Goal: Task Accomplishment & Management: Use online tool/utility

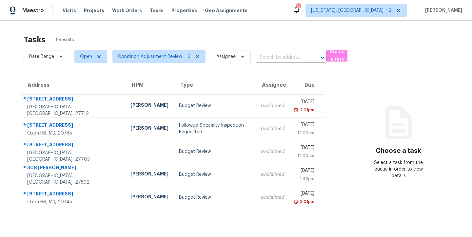
click at [148, 32] on div "Tasks 5 Results" at bounding box center [179, 39] width 311 height 17
click at [139, 34] on div "Tasks 5 Results" at bounding box center [179, 39] width 311 height 17
click at [164, 32] on div "Tasks 5 Results" at bounding box center [179, 39] width 311 height 17
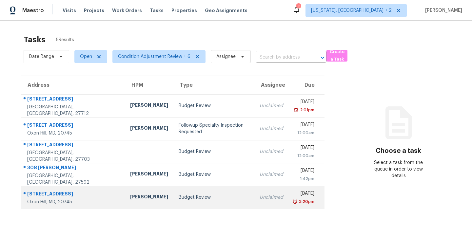
click at [173, 190] on td "Budget Review" at bounding box center [213, 197] width 81 height 23
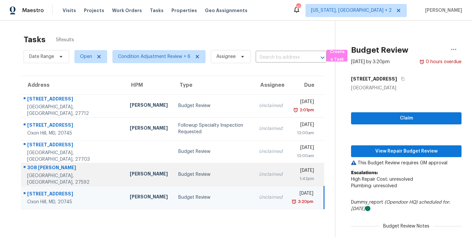
click at [178, 177] on div "Budget Review" at bounding box center [213, 174] width 70 height 7
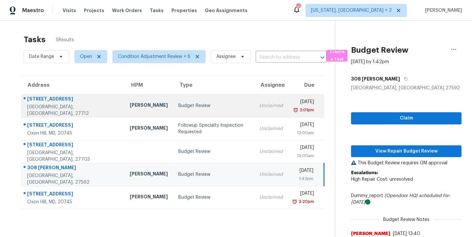
click at [178, 105] on div "Budget Review" at bounding box center [213, 105] width 70 height 7
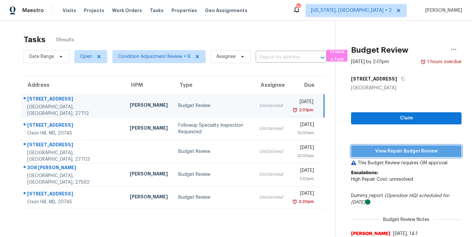
click at [403, 153] on span "View Repair Budget Review" at bounding box center [406, 151] width 100 height 8
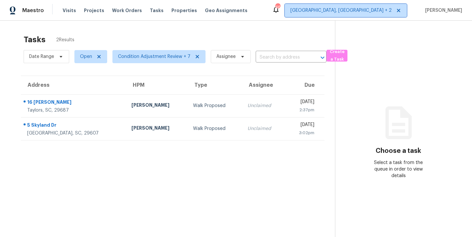
click at [378, 10] on span "[GEOGRAPHIC_DATA], [GEOGRAPHIC_DATA] + 2" at bounding box center [340, 10] width 101 height 7
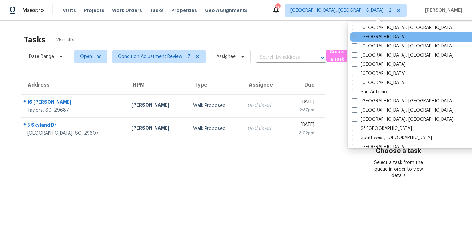
scroll to position [404, 0]
click at [354, 37] on span at bounding box center [354, 36] width 5 height 5
click at [354, 37] on input "[GEOGRAPHIC_DATA]" at bounding box center [354, 36] width 4 height 4
checkbox input "true"
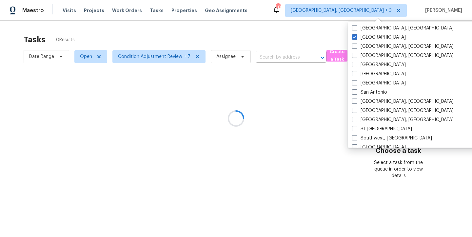
click at [214, 33] on div at bounding box center [236, 118] width 472 height 237
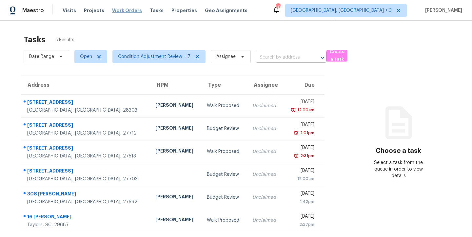
click at [123, 12] on span "Work Orders" at bounding box center [127, 10] width 30 height 7
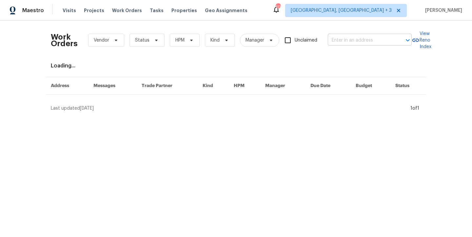
click at [343, 44] on input "text" at bounding box center [359, 40] width 65 height 10
type input "11 sweetbay"
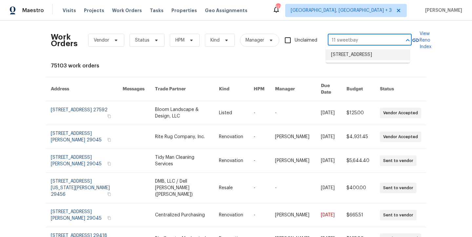
click at [337, 59] on li "11 Sweetbay Ct, Durham, NC 27704" at bounding box center [367, 54] width 84 height 11
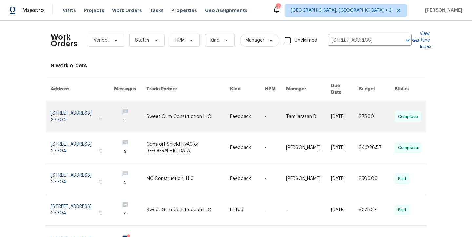
click at [70, 107] on link at bounding box center [82, 116] width 63 height 31
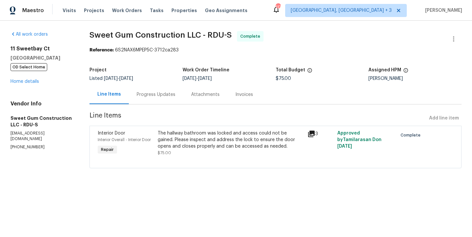
click at [25, 84] on div "11 Sweetbay Ct Durham, NC 27704 OD Select Home Home details" at bounding box center [41, 65] width 63 height 39
click at [26, 83] on link "Home details" at bounding box center [24, 81] width 28 height 5
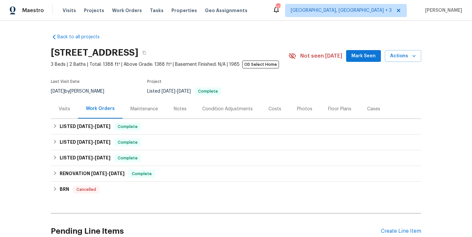
click at [142, 108] on div "Maintenance" at bounding box center [144, 109] width 28 height 7
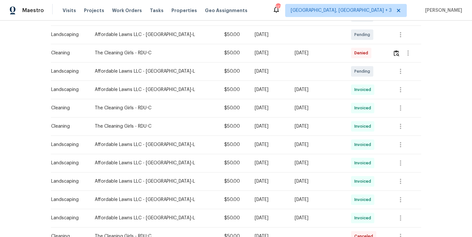
scroll to position [94, 0]
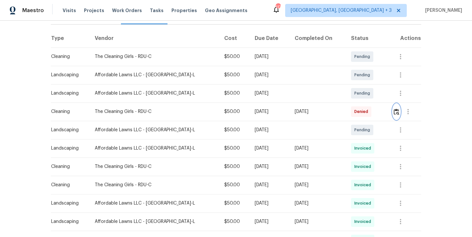
click at [393, 114] on img "button" at bounding box center [396, 112] width 6 height 6
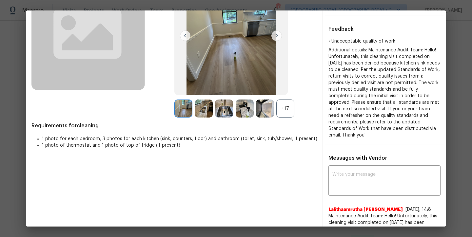
scroll to position [0, 0]
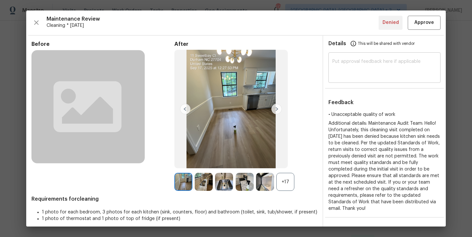
click at [353, 63] on textarea at bounding box center [384, 68] width 104 height 18
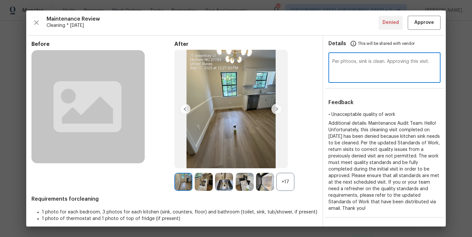
drag, startPoint x: 347, startPoint y: 63, endPoint x: 342, endPoint y: 62, distance: 5.3
click at [342, 62] on textarea "Per phtoos, sink is clean. Approving this visit." at bounding box center [384, 68] width 104 height 18
type textarea "Per photos, sink is clean. Approving this visit."
click at [414, 23] on span "Approve" at bounding box center [424, 23] width 20 height 8
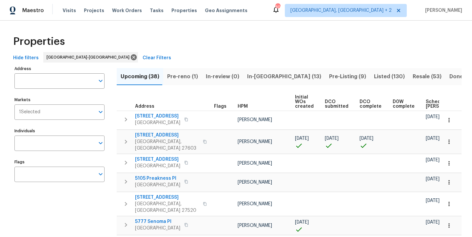
scroll to position [23, 0]
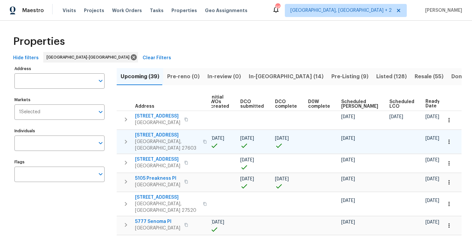
click at [126, 140] on icon "button" at bounding box center [126, 142] width 2 height 4
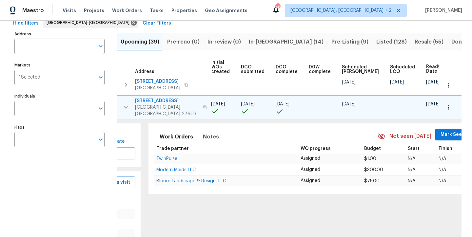
scroll to position [41, 0]
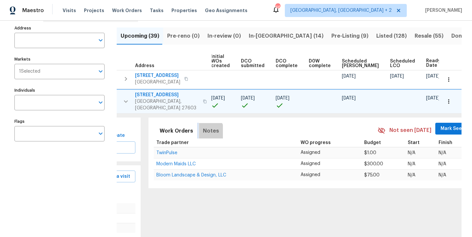
click at [203, 127] on span "Notes" at bounding box center [211, 130] width 16 height 9
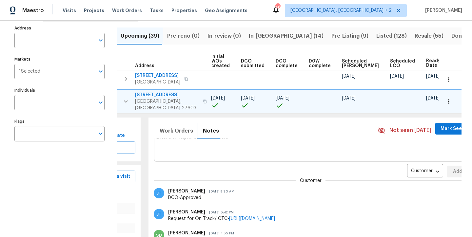
scroll to position [24, 0]
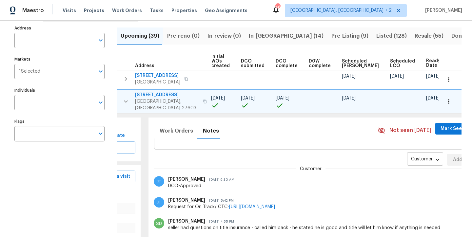
click at [398, 155] on body "Maestro Visits Projects Work Orders Tasks Properties Geo Assignments 46 Charles…" at bounding box center [236, 118] width 472 height 237
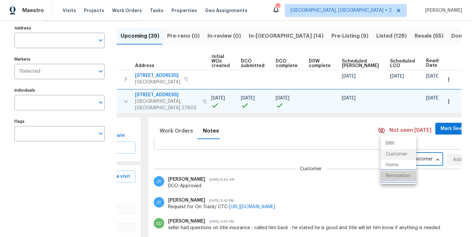
click at [399, 180] on li "Renovation" at bounding box center [398, 176] width 36 height 11
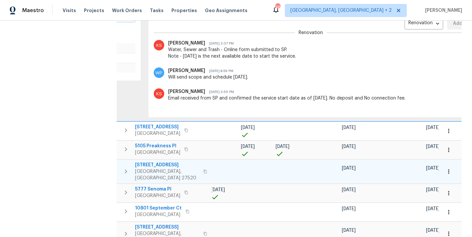
scroll to position [77, 0]
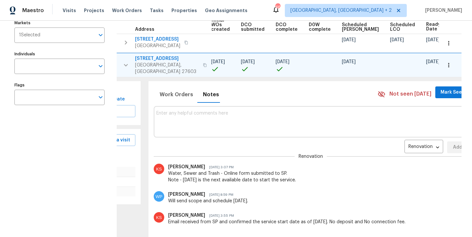
click at [183, 111] on textarea at bounding box center [310, 122] width 309 height 22
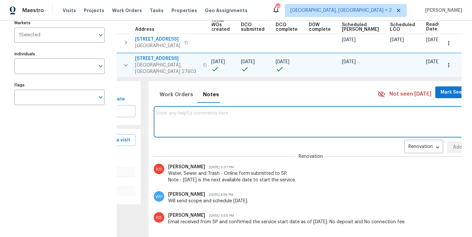
click at [448, 63] on icon "button" at bounding box center [448, 65] width 1 height 4
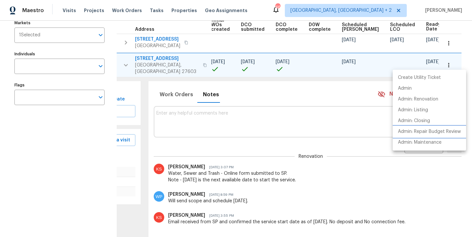
click at [448, 133] on p "Admin: Repair Budget Review" at bounding box center [429, 131] width 63 height 7
click at [188, 112] on div at bounding box center [236, 118] width 472 height 237
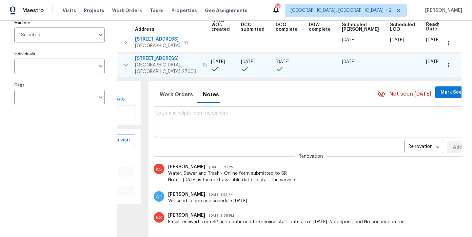
click at [209, 111] on textarea at bounding box center [310, 122] width 309 height 22
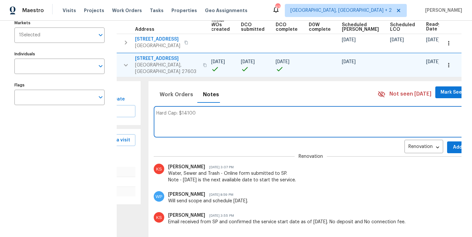
type textarea "Hard Cap: $14100"
drag, startPoint x: 437, startPoint y: 142, endPoint x: 432, endPoint y: 142, distance: 4.9
click at [452, 143] on span "Add" at bounding box center [457, 147] width 10 height 8
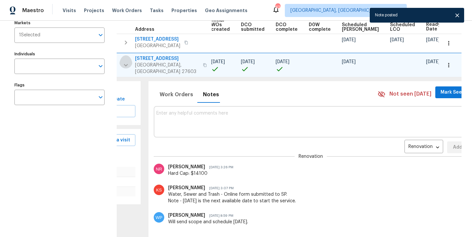
click at [128, 63] on icon "button" at bounding box center [126, 65] width 8 height 8
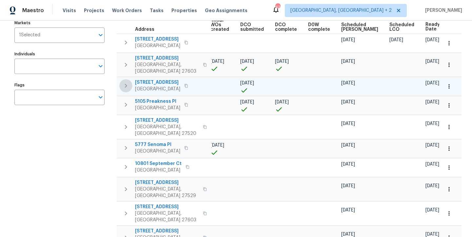
click at [126, 82] on icon "button" at bounding box center [126, 86] width 8 height 8
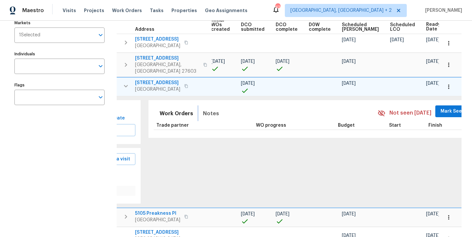
click at [206, 110] on span "Notes" at bounding box center [211, 113] width 16 height 9
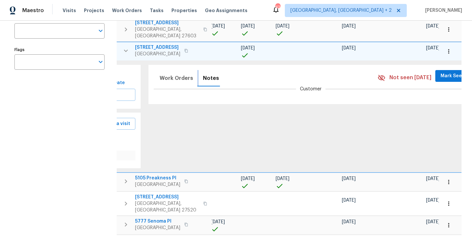
scroll to position [117, 0]
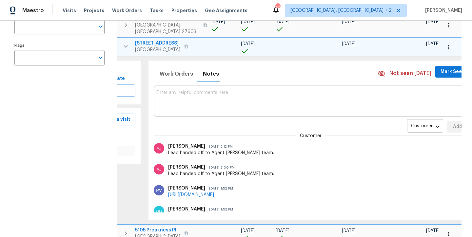
click at [407, 121] on div "Customer CONTACT ​" at bounding box center [425, 127] width 36 height 12
click at [394, 126] on body "Maestro Visits Projects Work Orders Tasks Properties Geo Assignments 42 Charles…" at bounding box center [236, 118] width 472 height 237
click at [395, 150] on ul "BRN Customer Home Renovation" at bounding box center [398, 126] width 36 height 48
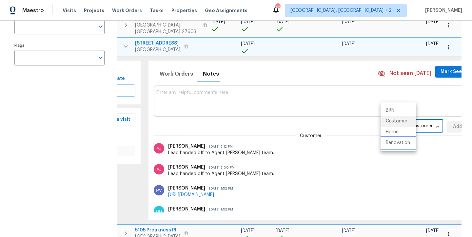
click at [397, 145] on li "Renovation" at bounding box center [398, 143] width 36 height 11
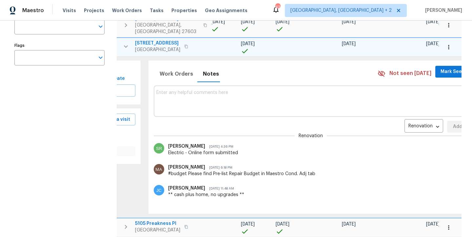
click at [126, 45] on icon "button" at bounding box center [126, 46] width 4 height 2
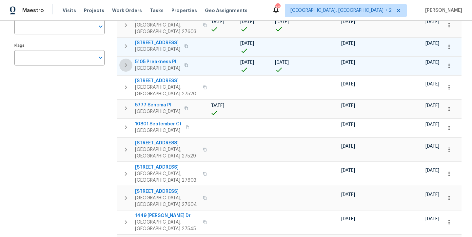
click at [126, 63] on icon "button" at bounding box center [126, 65] width 2 height 4
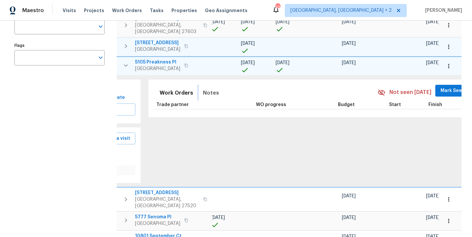
click at [204, 88] on span "Notes" at bounding box center [211, 92] width 16 height 9
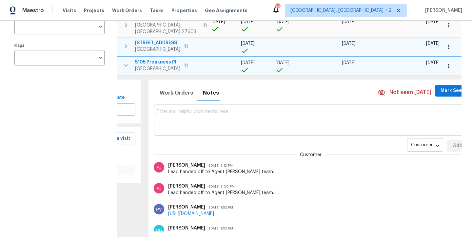
click at [398, 140] on body "Maestro Visits Projects Work Orders Tasks Properties Geo Assignments 42 Charles…" at bounding box center [236, 118] width 472 height 237
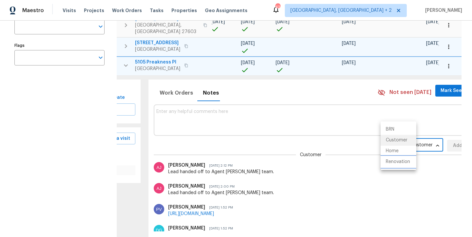
click at [397, 163] on li "Renovation" at bounding box center [398, 162] width 36 height 11
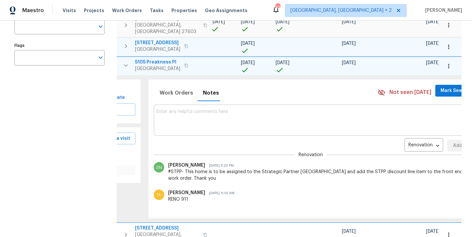
click at [447, 60] on button "button" at bounding box center [448, 66] width 14 height 14
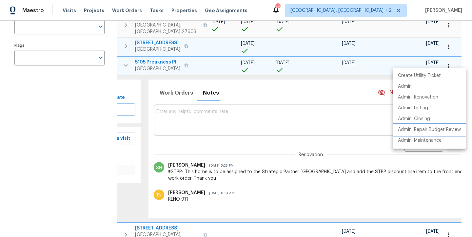
click at [445, 131] on p "Admin: Repair Budget Review" at bounding box center [429, 129] width 63 height 7
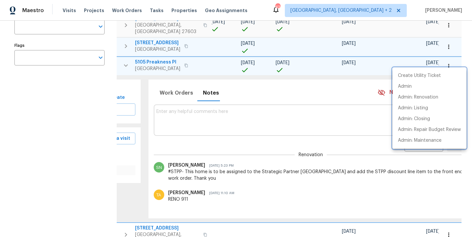
click at [172, 109] on div at bounding box center [236, 118] width 472 height 237
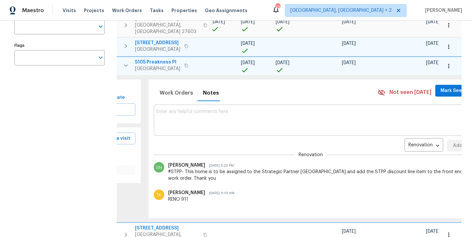
click at [175, 109] on textarea at bounding box center [310, 120] width 309 height 22
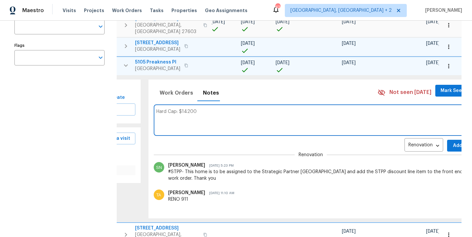
type textarea "Hard Cap: $14200"
click at [452, 142] on span "Add" at bounding box center [457, 146] width 10 height 8
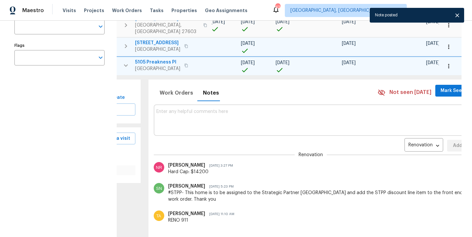
click at [126, 64] on icon "button" at bounding box center [126, 65] width 4 height 2
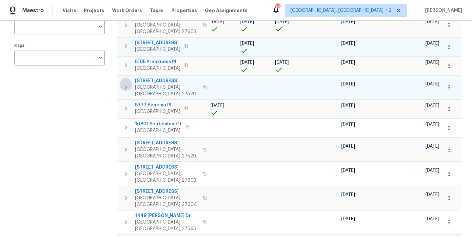
click at [125, 85] on icon "button" at bounding box center [126, 87] width 2 height 4
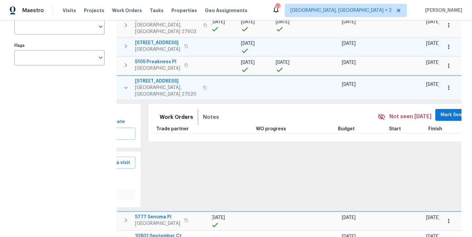
click at [205, 113] on span "Notes" at bounding box center [211, 117] width 16 height 9
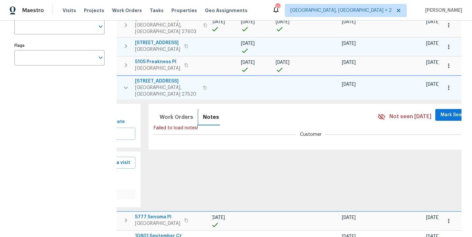
click at [205, 113] on span "Notes" at bounding box center [211, 117] width 16 height 9
click at [179, 113] on span "Work Orders" at bounding box center [175, 117] width 33 height 9
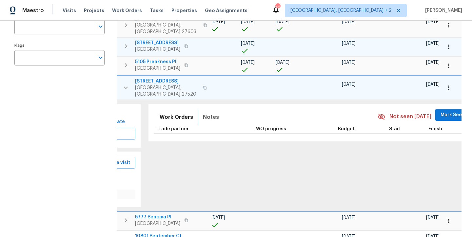
click at [203, 113] on span "Notes" at bounding box center [211, 117] width 16 height 9
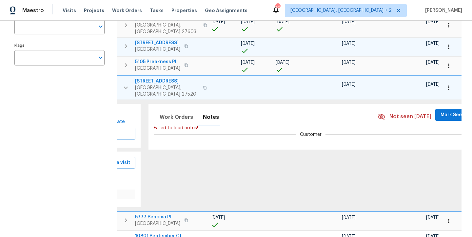
click at [421, 11] on div "42 Charleston, SC + 2 Nicholas Russell" at bounding box center [367, 10] width 190 height 13
click at [123, 84] on icon "button" at bounding box center [126, 88] width 8 height 8
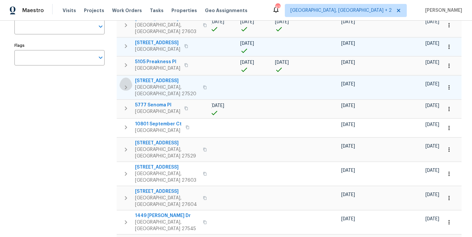
click at [124, 84] on icon "button" at bounding box center [126, 88] width 8 height 8
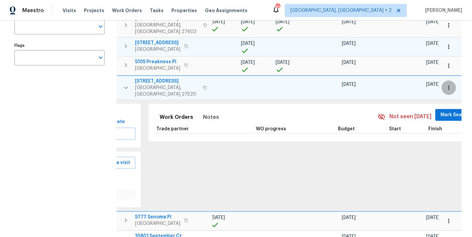
click at [446, 84] on icon "button" at bounding box center [448, 87] width 7 height 7
click at [304, 80] on div at bounding box center [236, 118] width 472 height 237
click at [445, 84] on icon "button" at bounding box center [448, 87] width 7 height 7
click at [292, 80] on div at bounding box center [236, 118] width 472 height 237
click at [152, 78] on span "416 Hunter Way" at bounding box center [167, 81] width 64 height 7
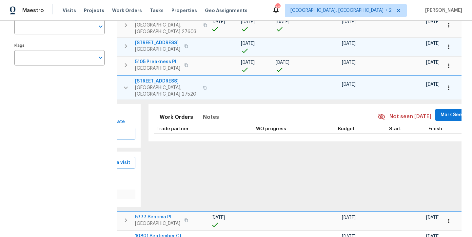
click at [445, 84] on icon "button" at bounding box center [448, 87] width 7 height 7
click at [460, 57] on div at bounding box center [236, 118] width 472 height 237
click at [121, 79] on button "button" at bounding box center [125, 88] width 13 height 20
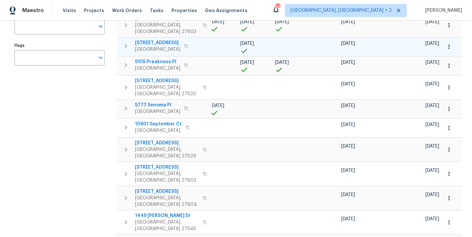
click at [445, 84] on icon "button" at bounding box center [448, 87] width 7 height 7
click at [458, 78] on div at bounding box center [236, 118] width 472 height 237
click at [127, 104] on icon "button" at bounding box center [126, 108] width 8 height 8
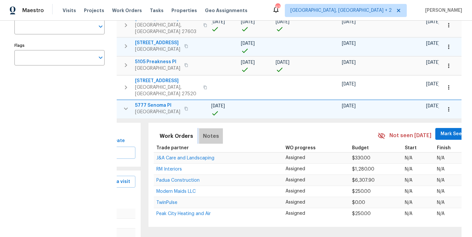
click at [206, 132] on span "Notes" at bounding box center [211, 136] width 16 height 9
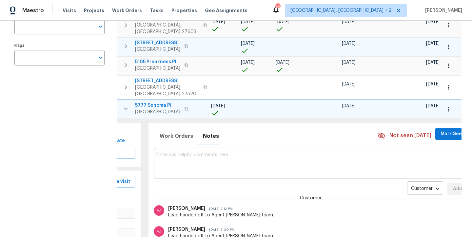
click at [394, 178] on body "Maestro Visits Projects Work Orders Tasks Properties Geo Assignments 42 Charles…" at bounding box center [236, 118] width 472 height 237
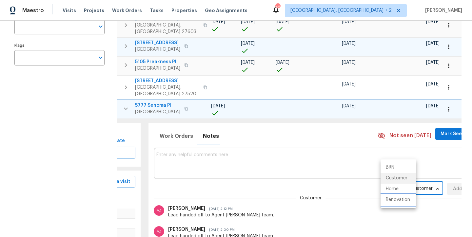
click at [404, 202] on li "Renovation" at bounding box center [398, 200] width 36 height 11
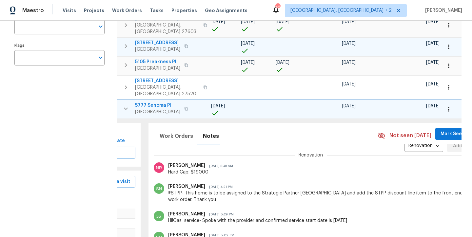
scroll to position [47, 0]
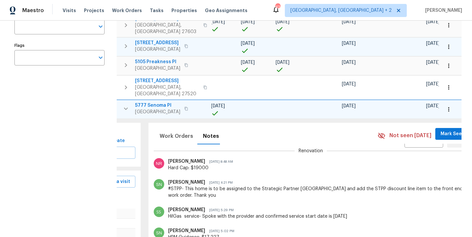
click at [120, 102] on button "button" at bounding box center [125, 108] width 13 height 13
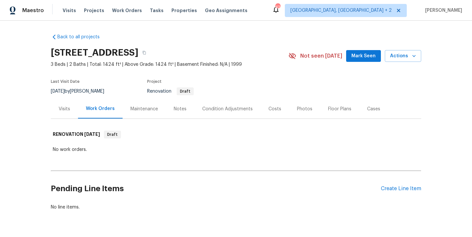
click at [175, 110] on div "Notes" at bounding box center [180, 109] width 13 height 7
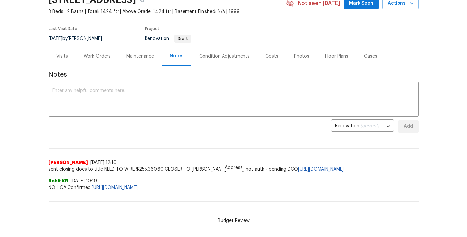
scroll to position [23, 0]
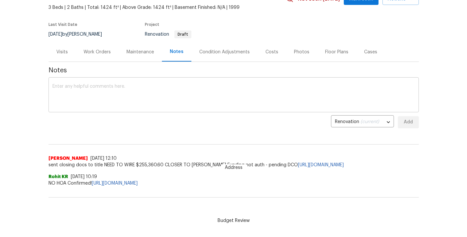
click at [63, 91] on textarea at bounding box center [233, 95] width 362 height 23
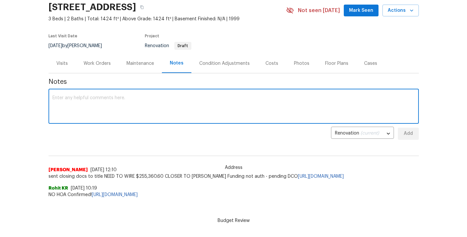
scroll to position [0, 0]
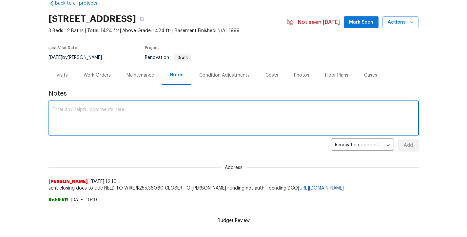
click at [94, 110] on textarea at bounding box center [233, 118] width 362 height 23
type textarea "Hard Cap: $12100"
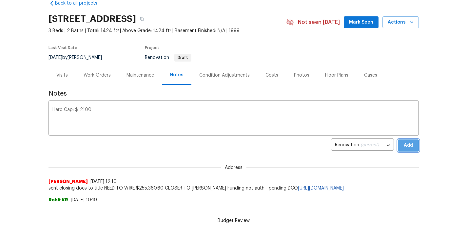
click at [405, 148] on span "Add" at bounding box center [408, 145] width 10 height 8
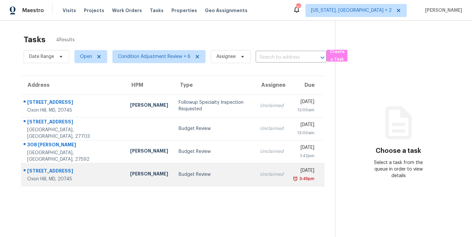
click at [178, 177] on div "Budget Review" at bounding box center [213, 174] width 71 height 7
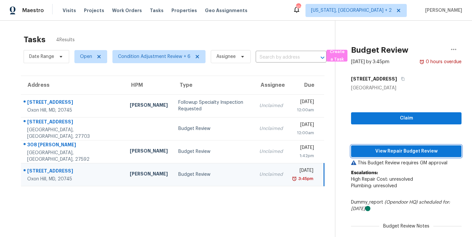
click at [426, 154] on span "View Repair Budget Review" at bounding box center [406, 151] width 100 height 8
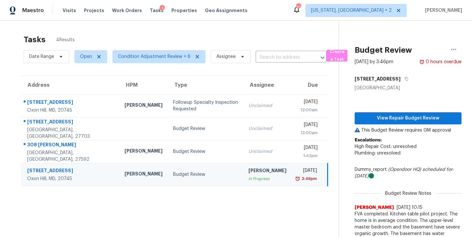
click at [204, 32] on div "Tasks 4 Results" at bounding box center [181, 39] width 315 height 17
click at [425, 39] on div "Budget Review [DATE] by 3:46pm 0 hours overdue [STREET_ADDRESS] View Repair Bud…" at bounding box center [400, 137] width 122 height 233
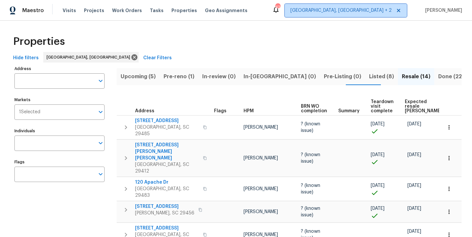
click at [361, 10] on span "Charleston, SC + 2" at bounding box center [340, 10] width 101 height 7
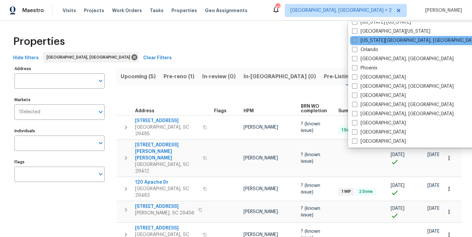
scroll to position [346, 0]
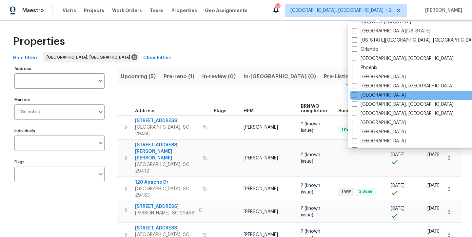
click at [363, 95] on label "Raleigh" at bounding box center [379, 95] width 54 height 7
click at [356, 95] on input "Raleigh" at bounding box center [354, 94] width 4 height 4
checkbox input "true"
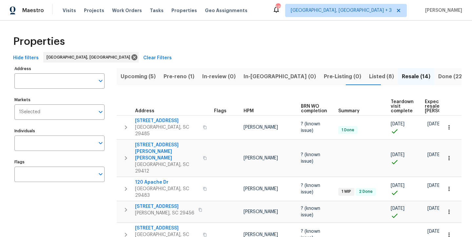
click at [290, 43] on div "Properties" at bounding box center [235, 41] width 451 height 21
click at [116, 11] on span "Work Orders" at bounding box center [127, 10] width 30 height 7
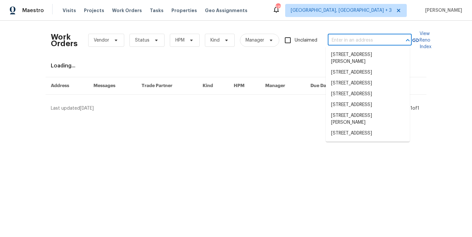
click at [341, 41] on input "text" at bounding box center [359, 40] width 65 height 10
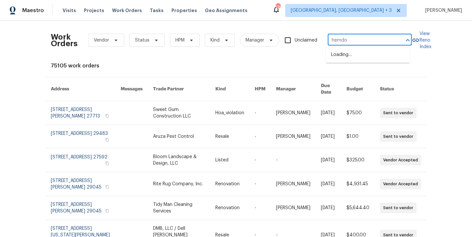
type input "herndon"
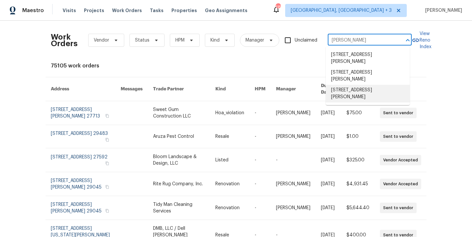
click at [371, 94] on li "13 Herndon Ct, Clayton, NC 27520" at bounding box center [367, 94] width 84 height 18
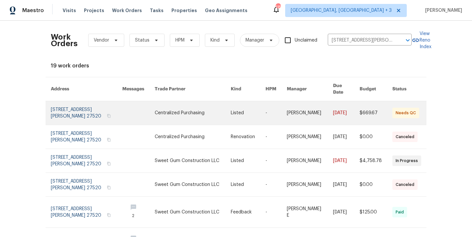
click at [76, 106] on link at bounding box center [86, 113] width 71 height 24
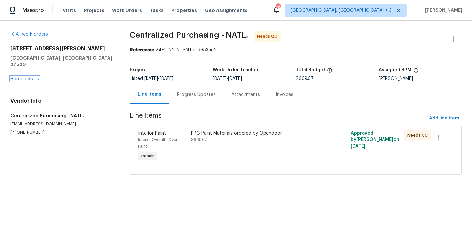
click at [25, 77] on link "Home details" at bounding box center [24, 79] width 28 height 5
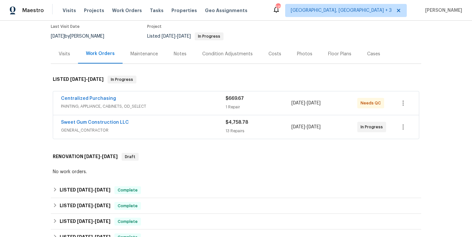
scroll to position [71, 0]
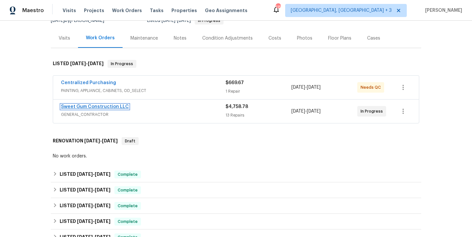
click at [109, 104] on link "Sweet Gum Construction LLC" at bounding box center [95, 106] width 68 height 5
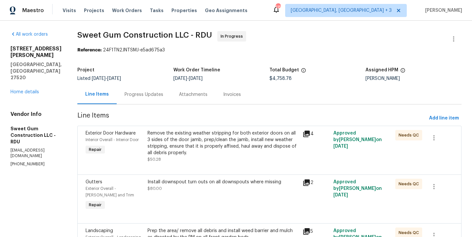
click at [163, 96] on div "Progress Updates" at bounding box center [143, 94] width 39 height 7
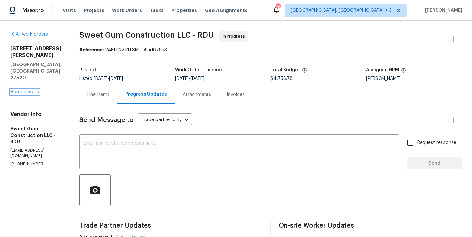
click at [24, 90] on link "Home details" at bounding box center [24, 92] width 28 height 5
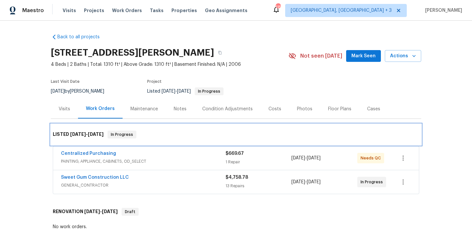
drag, startPoint x: 356, startPoint y: 125, endPoint x: 355, endPoint y: 130, distance: 5.6
click at [356, 125] on div "LISTED 9/12/25 - 9/17/25 In Progress" at bounding box center [236, 134] width 370 height 21
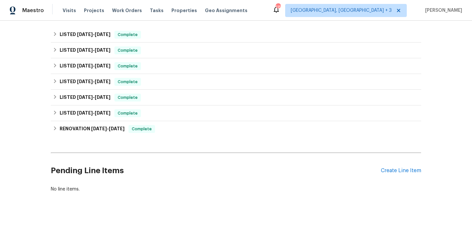
scroll to position [215, 0]
click at [399, 168] on div "Create Line Item" at bounding box center [401, 171] width 40 height 6
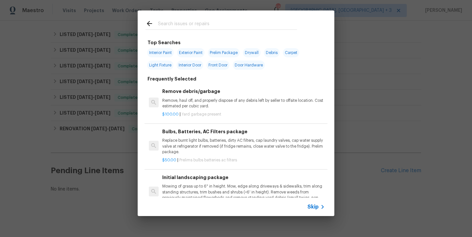
click at [186, 26] on input "text" at bounding box center [227, 25] width 139 height 10
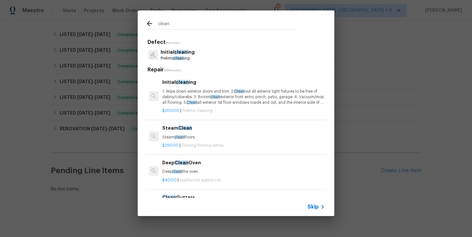
type input "clean"
click at [183, 100] on p "1. Wipe down exterior doors and trim. 2. Clean out all exterior light fixtures …" at bounding box center [243, 97] width 162 height 17
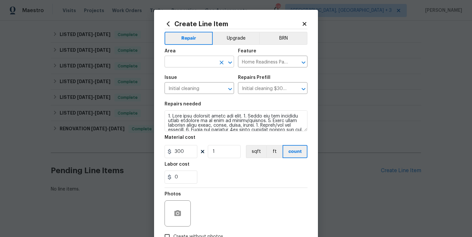
click at [181, 63] on input "text" at bounding box center [189, 62] width 51 height 10
click at [196, 88] on li "Interior Overall" at bounding box center [196, 88] width 69 height 11
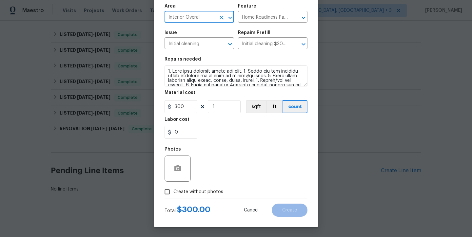
type input "Interior Overall"
click at [203, 193] on span "Create without photos" at bounding box center [198, 192] width 50 height 7
click at [173, 193] on input "Create without photos" at bounding box center [167, 192] width 12 height 12
checkbox input "true"
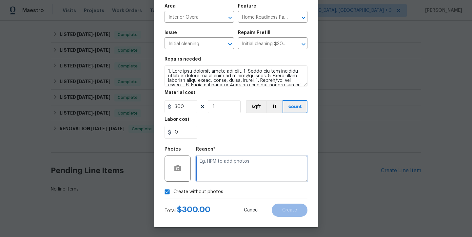
click at [231, 174] on textarea at bounding box center [251, 169] width 111 height 26
type textarea "none"
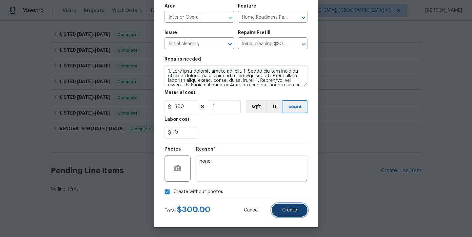
click at [284, 207] on button "Create" at bounding box center [289, 210] width 36 height 13
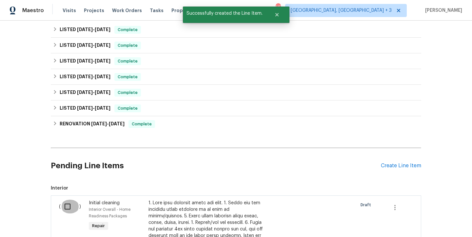
click at [64, 200] on input "checkbox" at bounding box center [70, 207] width 19 height 14
checkbox input "true"
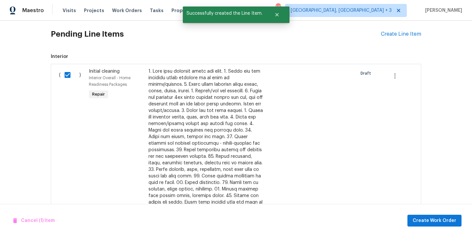
scroll to position [473, 0]
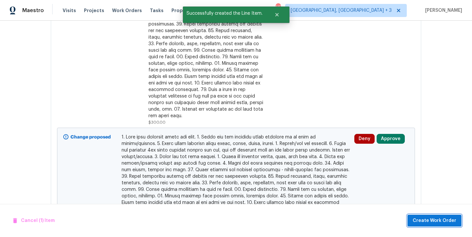
click at [438, 222] on span "Create Work Order" at bounding box center [434, 221] width 44 height 8
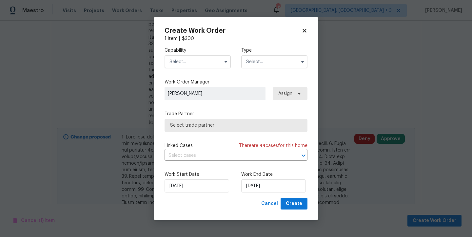
click at [191, 65] on input "text" at bounding box center [197, 61] width 66 height 13
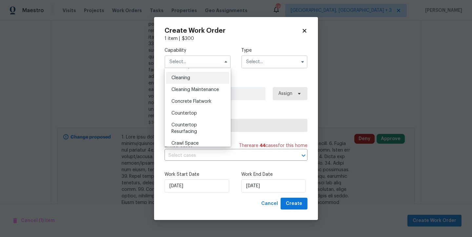
scroll to position [92, 0]
click at [195, 80] on div "Cleaning" at bounding box center [197, 78] width 63 height 12
type input "Cleaning"
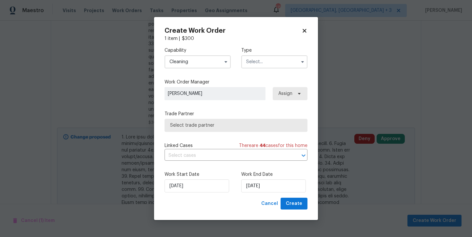
click at [259, 58] on input "text" at bounding box center [274, 61] width 66 height 13
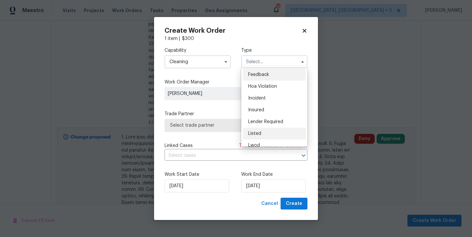
scroll to position [1, 0]
click at [258, 129] on div "Listed" at bounding box center [274, 133] width 63 height 12
type input "Listed"
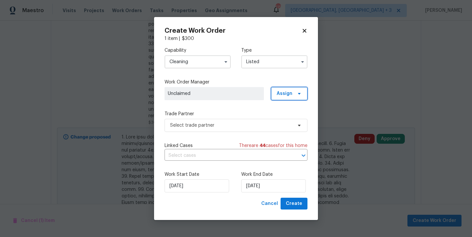
click at [279, 93] on span "Assign" at bounding box center [284, 93] width 16 height 7
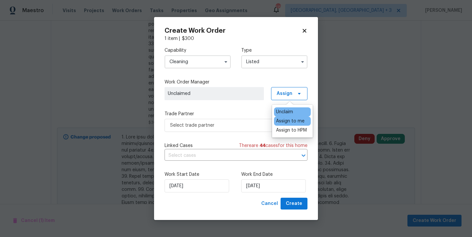
click at [293, 122] on div "Assign to me" at bounding box center [290, 121] width 28 height 7
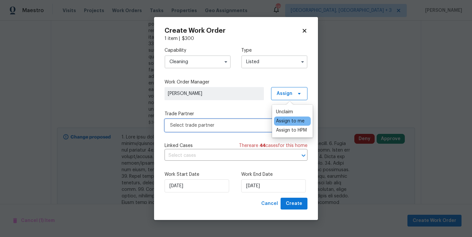
click at [224, 123] on span "Select trade partner" at bounding box center [231, 125] width 122 height 7
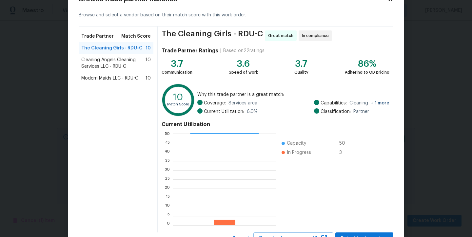
scroll to position [52, 0]
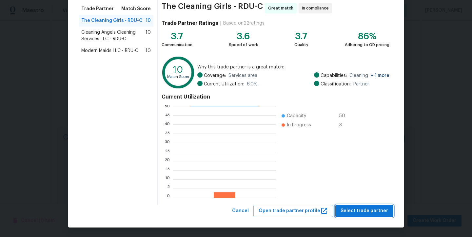
click at [373, 212] on span "Select trade partner" at bounding box center [363, 211] width 47 height 8
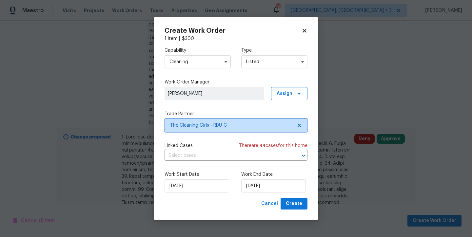
scroll to position [0, 0]
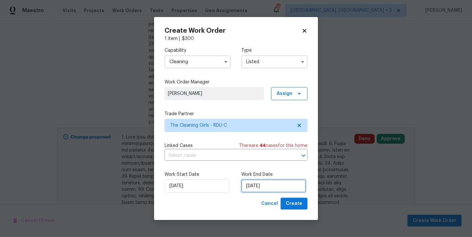
click at [254, 190] on input "9/18/2025" at bounding box center [273, 185] width 65 height 13
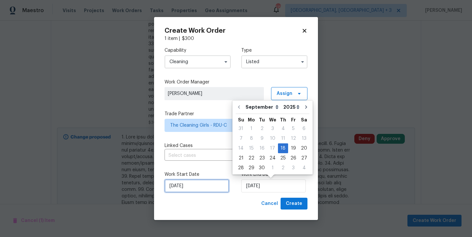
click at [203, 185] on input "9/18/2025" at bounding box center [196, 185] width 65 height 13
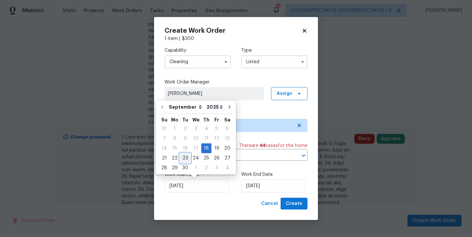
click at [180, 158] on div "23" at bounding box center [185, 158] width 10 height 9
type input "9/23/2025"
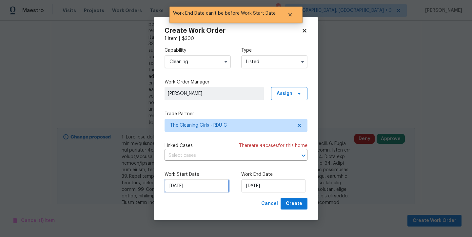
click at [190, 188] on input "9/23/2025" at bounding box center [196, 185] width 65 height 13
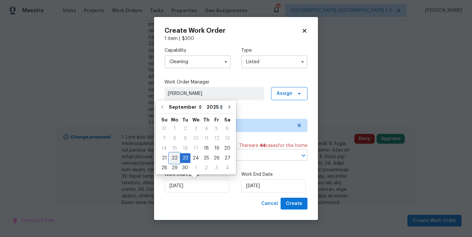
drag, startPoint x: 172, startPoint y: 157, endPoint x: 176, endPoint y: 160, distance: 5.6
click at [172, 157] on div "22" at bounding box center [174, 158] width 10 height 9
type input "9/22/2025"
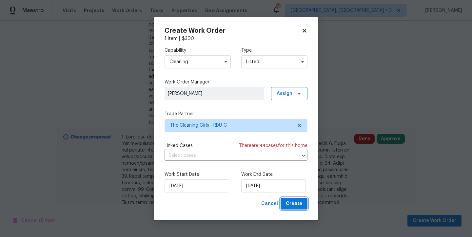
click at [291, 203] on span "Create" at bounding box center [294, 204] width 16 height 8
checkbox input "false"
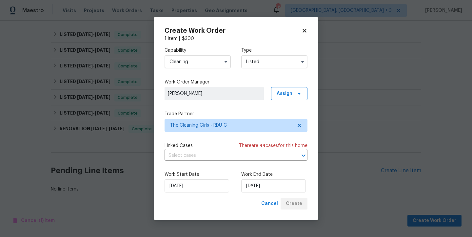
scroll to position [239, 0]
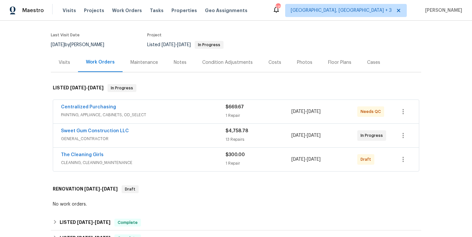
scroll to position [61, 0]
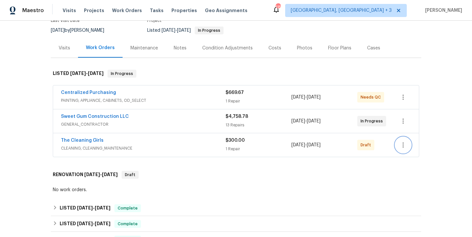
click at [399, 143] on icon "button" at bounding box center [403, 145] width 8 height 8
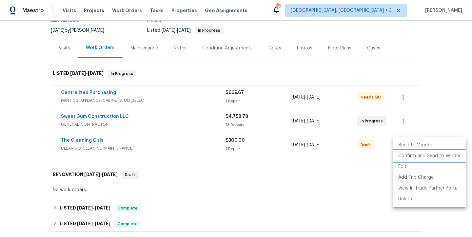
click at [422, 158] on li "Confirm and Send to Vendor" at bounding box center [429, 156] width 73 height 11
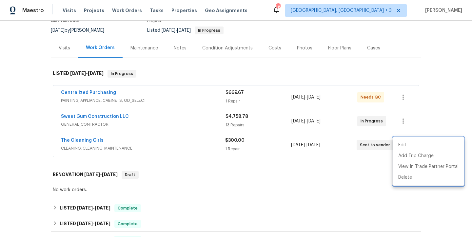
click at [439, 88] on div at bounding box center [236, 118] width 472 height 237
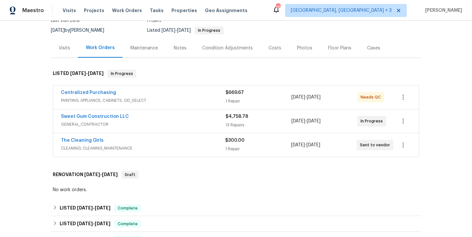
click at [443, 77] on div "Back to all projects 13 Herndon Ct, Clayton, NC 27520 4 Beds | 2 Baths | Total:…" at bounding box center [236, 129] width 472 height 216
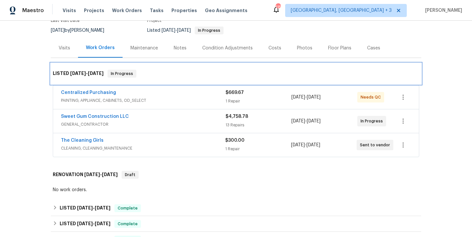
click at [258, 68] on div "LISTED 9/12/25 - 9/23/25 In Progress" at bounding box center [236, 73] width 370 height 21
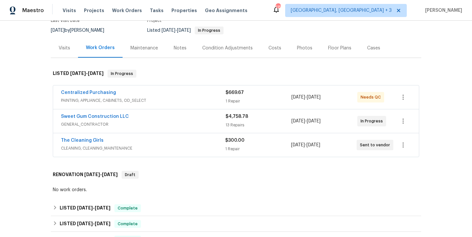
click at [277, 28] on section "13 Herndon Ct, Clayton, NC 27520 4 Beds | 2 Baths | Total: 1310 ft² | Above Gra…" at bounding box center [236, 10] width 370 height 55
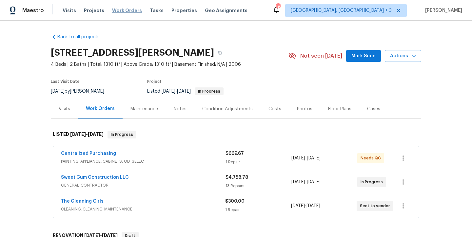
click at [117, 12] on span "Work Orders" at bounding box center [127, 10] width 30 height 7
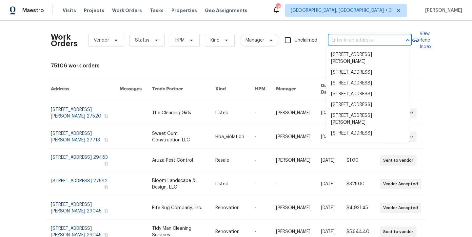
click at [355, 37] on input "text" at bounding box center [359, 40] width 65 height 10
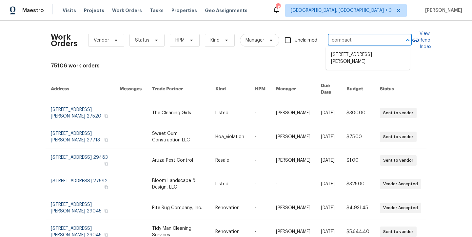
type input "compacta"
click at [353, 57] on li "2042 Compacta Dr, Wendell, NC 27591" at bounding box center [367, 58] width 84 height 18
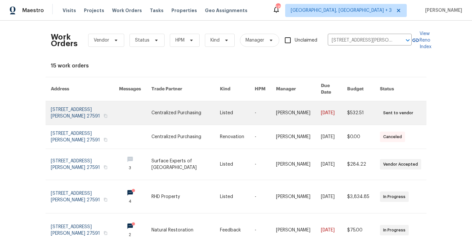
click at [52, 106] on link at bounding box center [85, 113] width 68 height 24
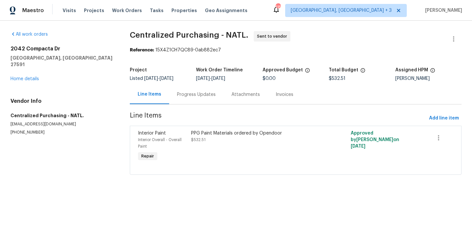
click at [22, 70] on div "2042 Compacta Dr Wendell, NC 27591 Home details" at bounding box center [61, 64] width 103 height 37
click at [21, 75] on div "2042 Compacta Dr Wendell, NC 27591 Home details" at bounding box center [61, 64] width 103 height 37
click at [23, 77] on link "Home details" at bounding box center [24, 79] width 28 height 5
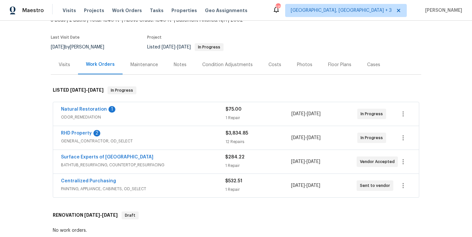
scroll to position [115, 0]
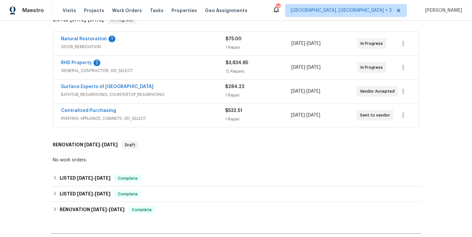
click at [93, 43] on div "Natural Restoration 1" at bounding box center [143, 40] width 164 height 8
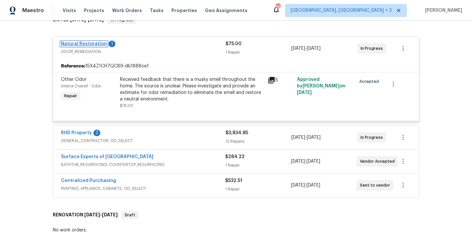
click at [92, 44] on link "Natural Restoration" at bounding box center [84, 44] width 46 height 5
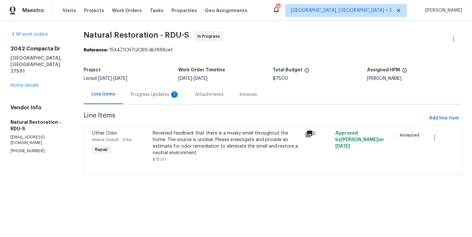
click at [154, 96] on div "Progress Updates 1" at bounding box center [155, 94] width 48 height 7
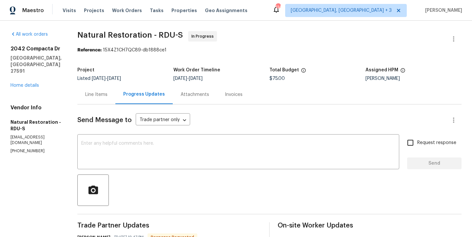
click at [94, 94] on div "Line Items" at bounding box center [96, 94] width 22 height 7
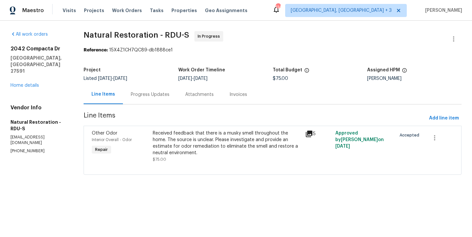
click at [155, 95] on div "Progress Updates" at bounding box center [150, 94] width 39 height 7
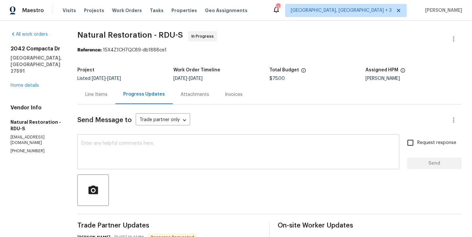
click at [122, 140] on div "x ​" at bounding box center [238, 152] width 322 height 33
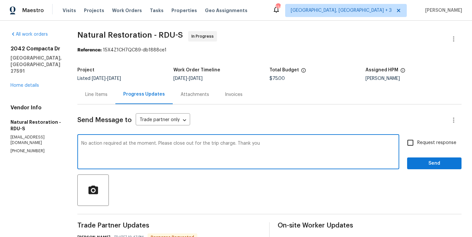
type textarea "No action required at the moment. Please close out for the trip charge. Thank y…"
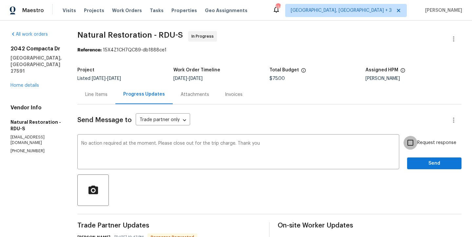
click at [403, 145] on input "Request response" at bounding box center [410, 143] width 14 height 14
checkbox input "true"
click at [423, 163] on span "Send" at bounding box center [434, 163] width 44 height 8
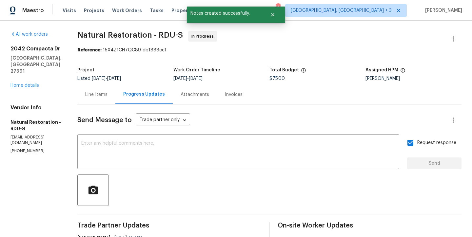
click at [301, 45] on span "Natural Restoration - RDU-S In Progress" at bounding box center [261, 39] width 368 height 16
click at [275, 18] on button "Close" at bounding box center [273, 14] width 22 height 13
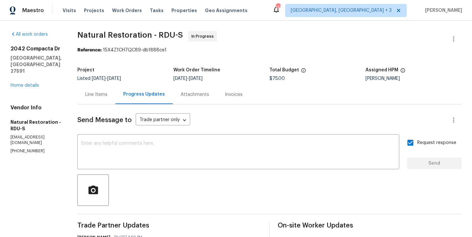
click at [198, 50] on div "Reference: 15X4Z1CH7QC89-db1888ce1" at bounding box center [269, 50] width 384 height 7
click at [29, 83] on link "Home details" at bounding box center [24, 85] width 28 height 5
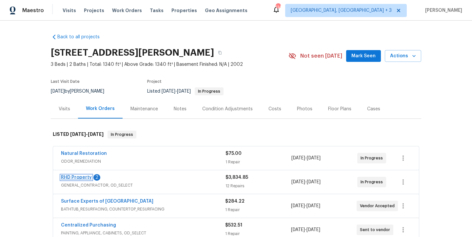
click at [72, 177] on link "RHD Property" at bounding box center [76, 177] width 31 height 5
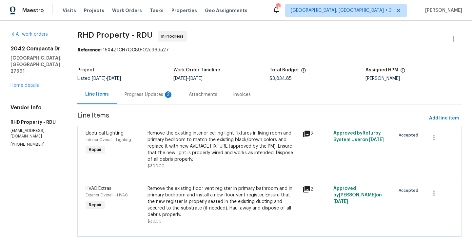
click at [160, 95] on div "Progress Updates 2" at bounding box center [148, 94] width 48 height 7
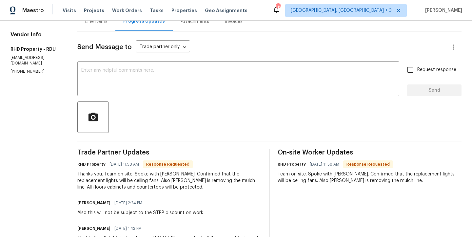
scroll to position [74, 0]
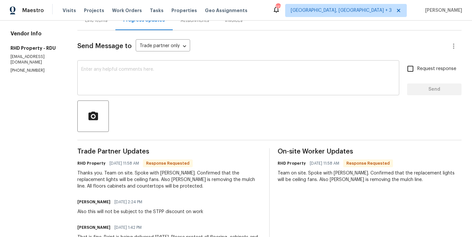
click at [170, 79] on textarea at bounding box center [238, 78] width 314 height 23
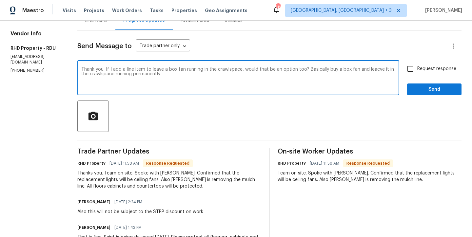
click at [381, 70] on textarea "Thank you. If I add a line item to leave a box fan running in the crawlspace, w…" at bounding box center [238, 78] width 314 height 23
type textarea "Thank you. If I add a line item to leave a box fan running in the crawlspace, w…"
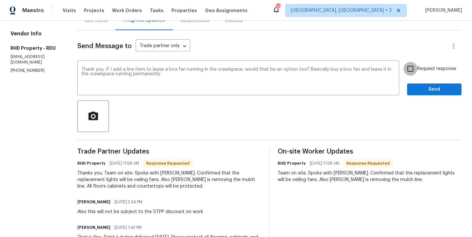
click at [404, 69] on input "Request response" at bounding box center [410, 69] width 14 height 14
checkbox input "true"
click at [186, 79] on textarea "Thank you. If I add a line item to leave a box fan running in the crawlspace, w…" at bounding box center [238, 78] width 314 height 23
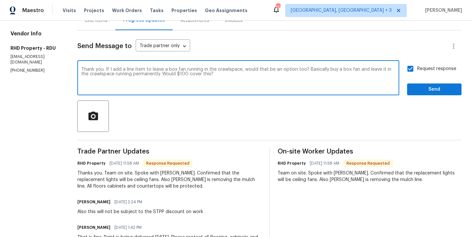
type textarea "Thank you. If I add a line item to leave a box fan running in the crawlspace, w…"
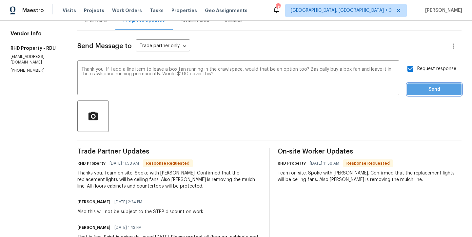
click at [445, 90] on span "Send" at bounding box center [434, 89] width 44 height 8
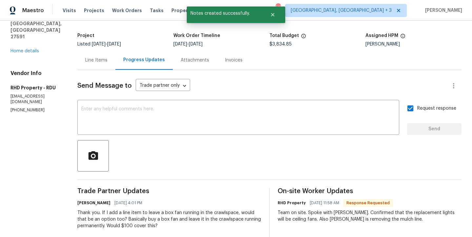
scroll to position [0, 0]
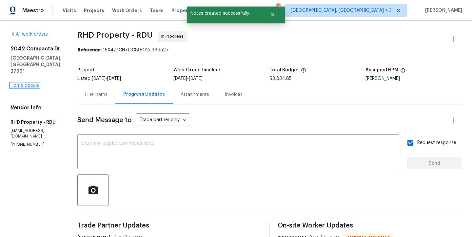
click at [29, 83] on link "Home details" at bounding box center [24, 85] width 28 height 5
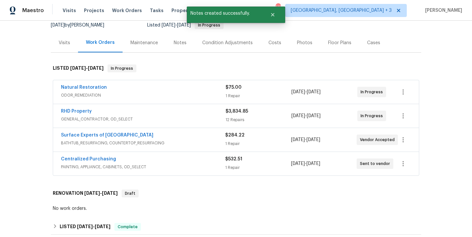
scroll to position [67, 0]
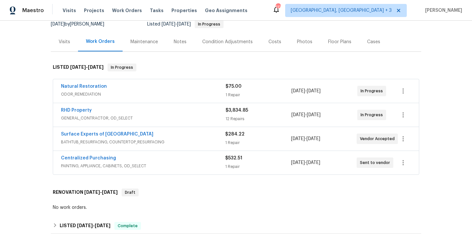
click at [67, 108] on span "RHD Property" at bounding box center [76, 110] width 31 height 7
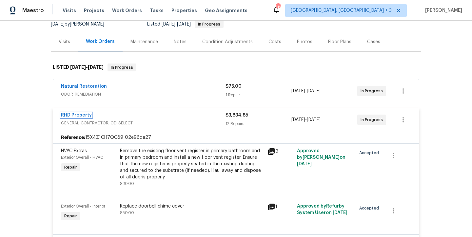
click at [69, 115] on link "RHD Property" at bounding box center [76, 115] width 31 height 5
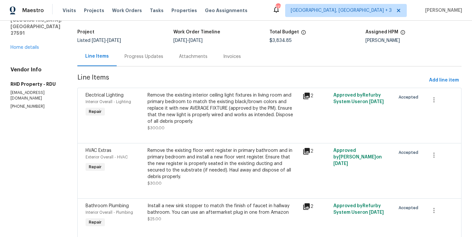
scroll to position [25, 0]
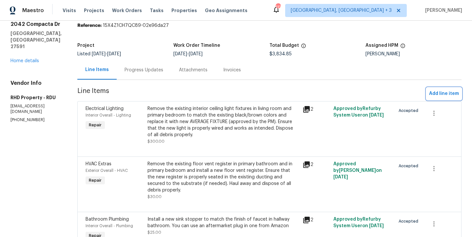
click at [437, 90] on span "Add line item" at bounding box center [444, 94] width 30 height 8
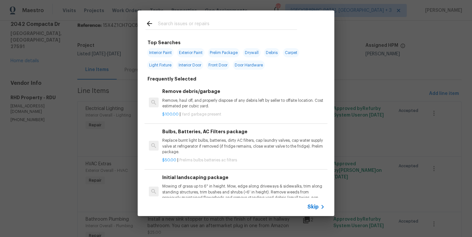
click at [197, 26] on input "text" at bounding box center [227, 25] width 139 height 10
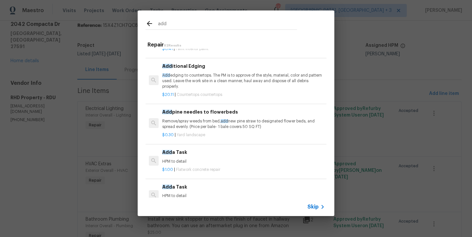
scroll to position [28, 0]
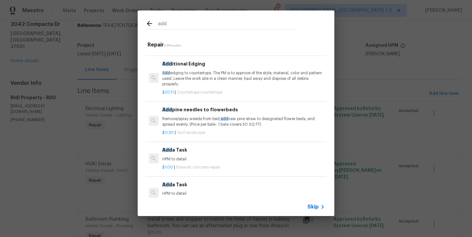
type input "add"
click at [200, 155] on div "Add a Task HPM to detail" at bounding box center [243, 154] width 162 height 16
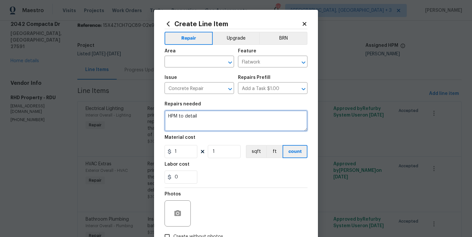
click at [184, 120] on textarea "HPM to detail" at bounding box center [235, 120] width 143 height 21
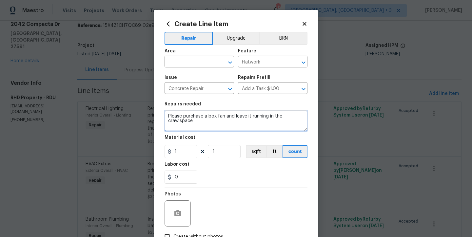
type textarea "Please purchase a box fan and leave it running in the crawlspace"
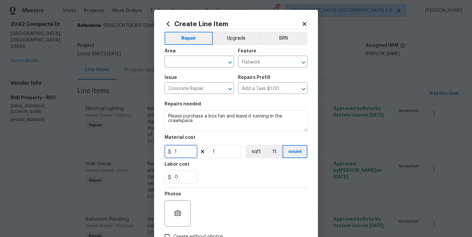
click at [181, 152] on input "1" at bounding box center [180, 151] width 33 height 13
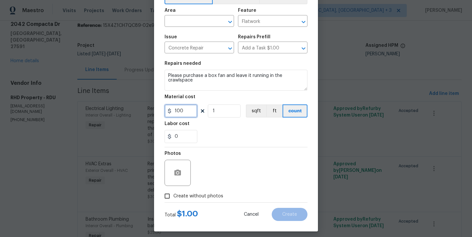
scroll to position [45, 0]
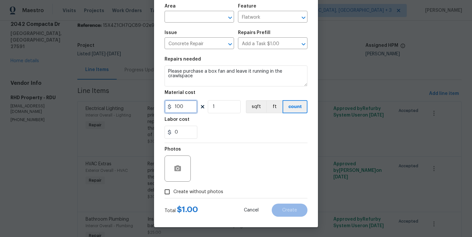
type input "100"
click at [207, 193] on span "Create without photos" at bounding box center [198, 192] width 50 height 7
click at [173, 193] on input "Create without photos" at bounding box center [167, 192] width 12 height 12
checkbox input "true"
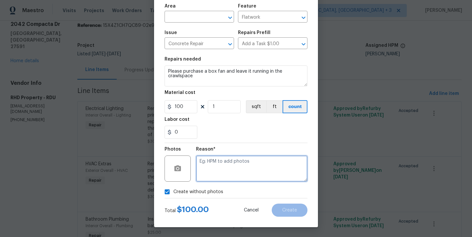
click at [236, 172] on textarea at bounding box center [251, 169] width 111 height 26
type textarea "none"
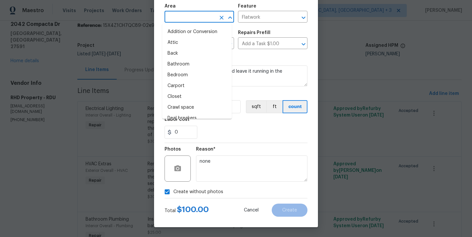
click at [193, 17] on input "text" at bounding box center [189, 17] width 51 height 10
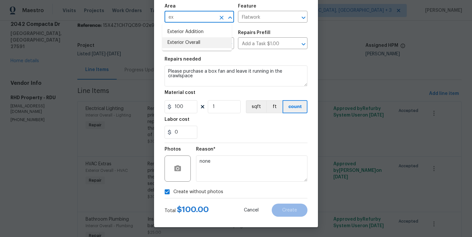
click at [185, 42] on li "Exterior Overall" at bounding box center [196, 42] width 69 height 11
type input "Exterior Overall"
click at [290, 213] on button "Create" at bounding box center [289, 210] width 36 height 13
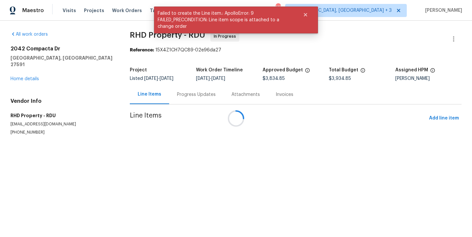
scroll to position [0, 0]
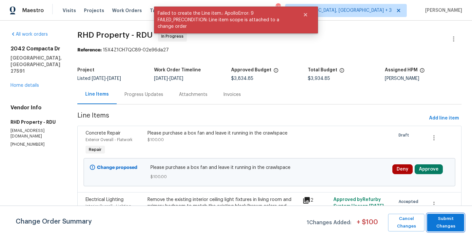
click at [456, 220] on span "Submit Changes" at bounding box center [445, 222] width 30 height 15
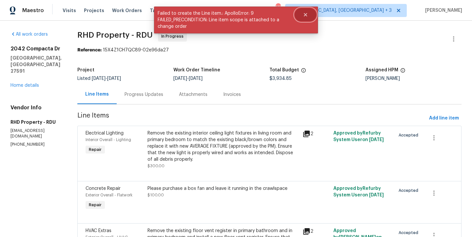
click at [304, 13] on icon "Close" at bounding box center [305, 14] width 3 height 3
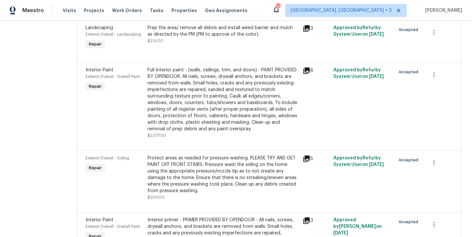
scroll to position [399, 0]
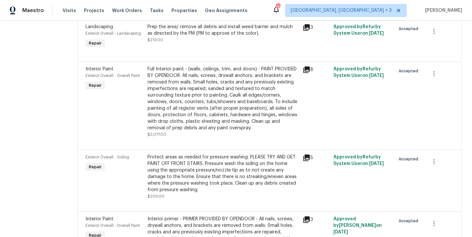
click at [265, 35] on div "Prep the area/ remove all debris and install weed barrier and mulch as directed…" at bounding box center [222, 30] width 151 height 13
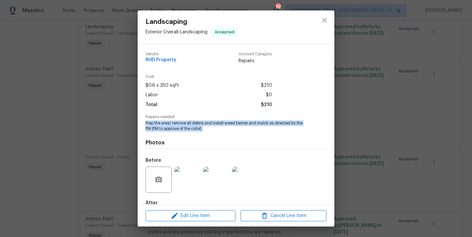
drag, startPoint x: 205, startPoint y: 130, endPoint x: 137, endPoint y: 125, distance: 68.3
click at [137, 125] on div "Landscaping Exterior Overall - Landscaping Accepted Vendor RHD Property Account…" at bounding box center [236, 118] width 472 height 237
click at [325, 24] on icon "close" at bounding box center [324, 20] width 8 height 8
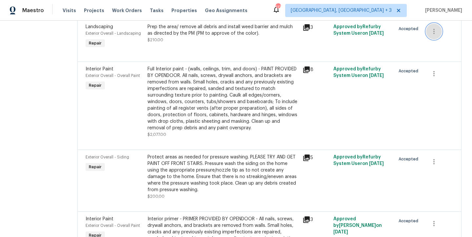
click at [430, 31] on icon "button" at bounding box center [434, 32] width 8 height 8
click at [434, 37] on li "Cancel" at bounding box center [434, 32] width 25 height 11
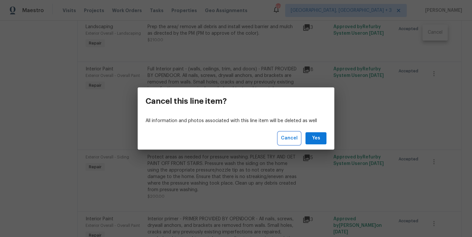
click at [295, 141] on span "Cancel" at bounding box center [289, 138] width 17 height 8
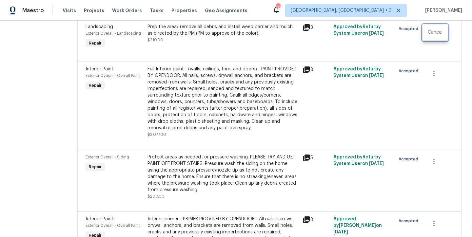
click at [307, 28] on div at bounding box center [236, 118] width 472 height 237
click at [307, 29] on icon at bounding box center [306, 28] width 8 height 8
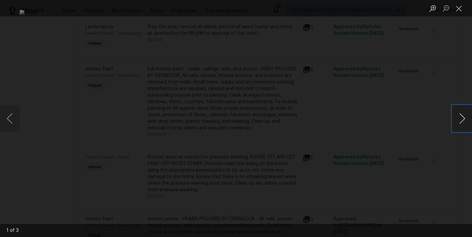
click at [458, 120] on button "Next image" at bounding box center [462, 118] width 20 height 26
click at [461, 119] on button "Next image" at bounding box center [462, 118] width 20 height 26
click at [458, 8] on button "Close lightbox" at bounding box center [458, 8] width 13 height 11
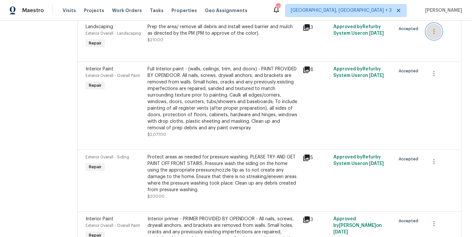
click at [431, 31] on icon "button" at bounding box center [434, 32] width 8 height 8
click at [434, 31] on li "Cancel" at bounding box center [434, 32] width 25 height 11
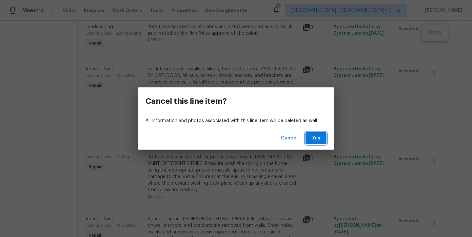
click at [314, 135] on span "Yes" at bounding box center [315, 138] width 10 height 8
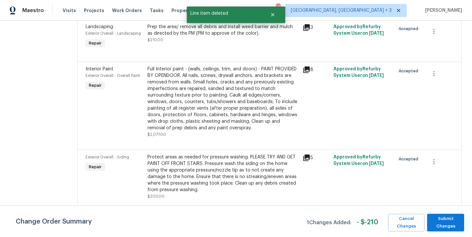
scroll to position [0, 0]
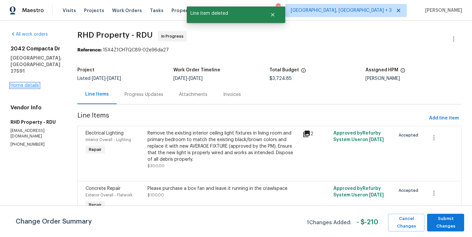
click at [19, 83] on link "Home details" at bounding box center [24, 85] width 28 height 5
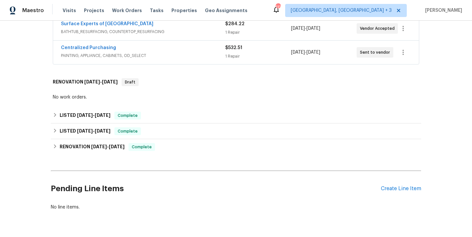
scroll to position [187, 0]
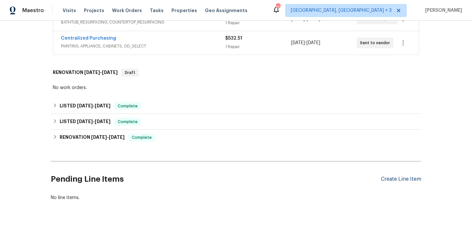
click at [400, 181] on div "Create Line Item" at bounding box center [401, 179] width 40 height 6
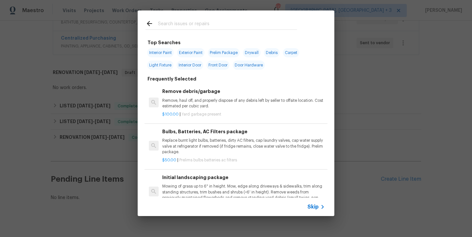
click at [179, 22] on input "text" at bounding box center [227, 25] width 139 height 10
type input "l"
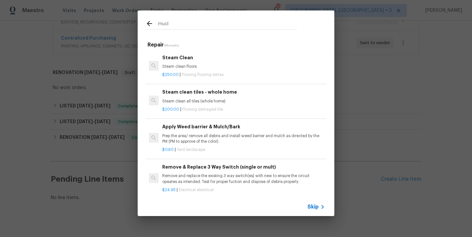
type input "mucl"
click at [209, 142] on p "Prep the area/ remove all debris and install weed barrier and mulch as directed…" at bounding box center [243, 138] width 162 height 11
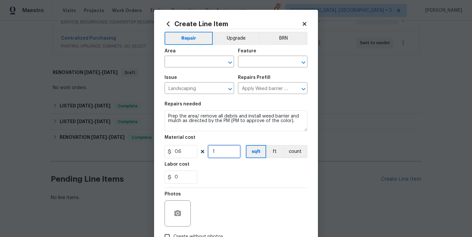
click at [214, 151] on input "1" at bounding box center [224, 151] width 33 height 13
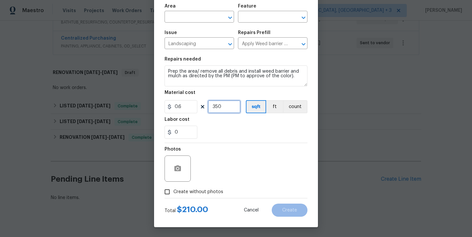
type input "350"
click at [177, 168] on icon "button" at bounding box center [177, 168] width 7 height 6
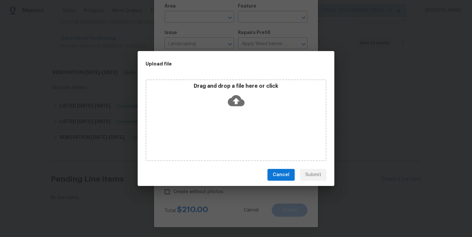
click at [241, 104] on icon at bounding box center [236, 100] width 17 height 11
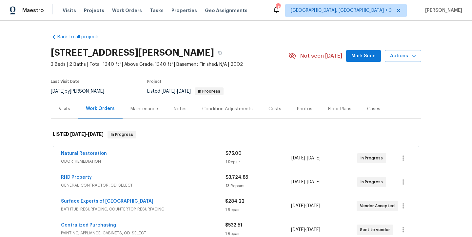
scroll to position [67, 0]
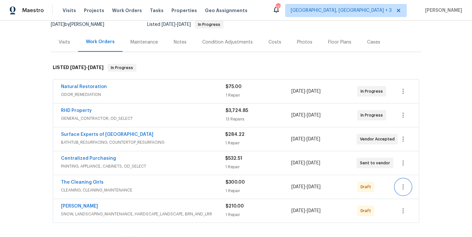
click at [403, 188] on icon "button" at bounding box center [403, 187] width 8 height 8
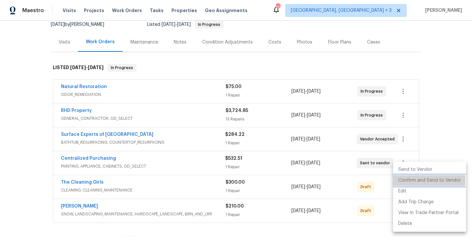
click at [408, 180] on li "Confirm and Send to Vendor" at bounding box center [429, 180] width 73 height 11
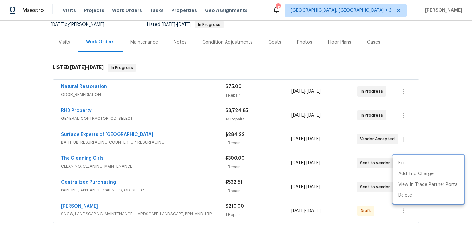
click at [400, 214] on div at bounding box center [236, 118] width 472 height 237
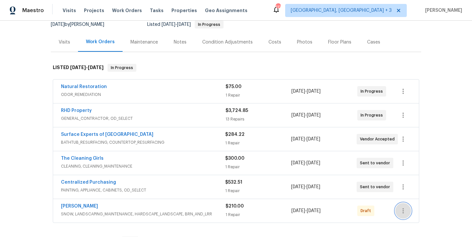
click at [401, 209] on icon "button" at bounding box center [403, 211] width 8 height 8
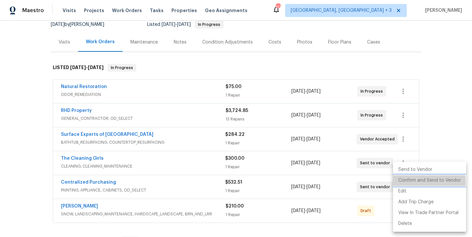
click at [418, 182] on li "Confirm and Send to Vendor" at bounding box center [429, 180] width 73 height 11
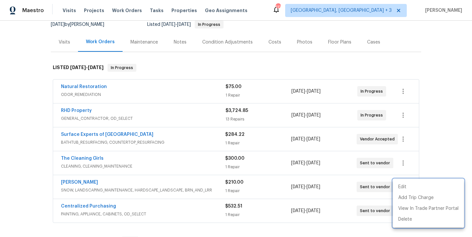
click at [425, 84] on div at bounding box center [236, 118] width 472 height 237
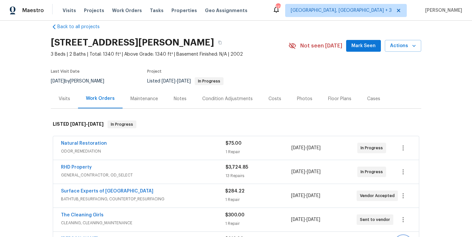
scroll to position [0, 0]
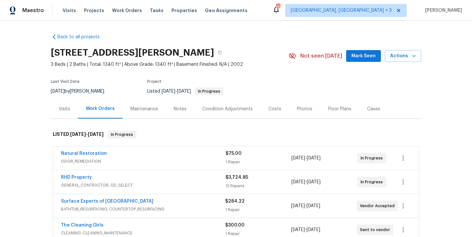
click at [266, 61] on div "[STREET_ADDRESS][PERSON_NAME]" at bounding box center [169, 52] width 237 height 17
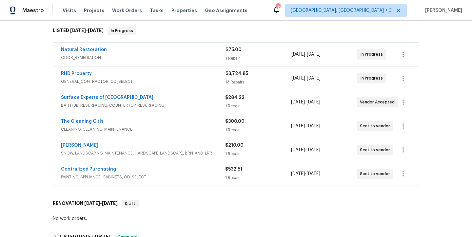
scroll to position [113, 0]
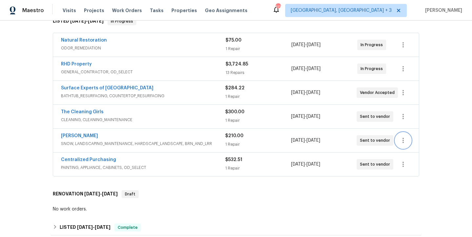
click at [399, 141] on icon "button" at bounding box center [403, 141] width 8 height 8
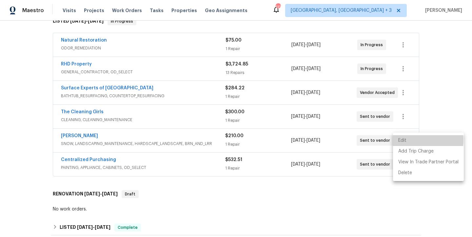
click at [401, 140] on li "Edit" at bounding box center [428, 140] width 71 height 11
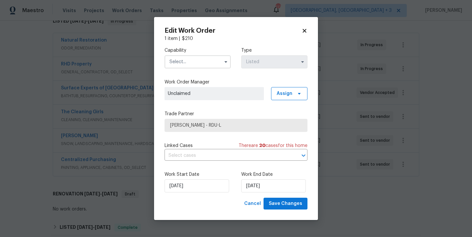
click at [186, 63] on input "text" at bounding box center [197, 61] width 66 height 13
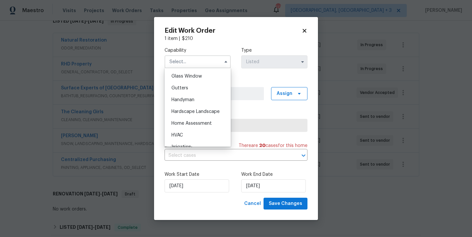
scroll to position [342, 0]
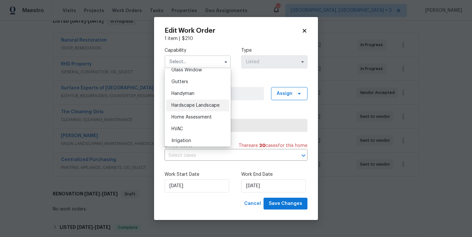
click at [189, 108] on span "Hardscape Landscape" at bounding box center [195, 105] width 48 height 5
type input "Hardscape Landscape"
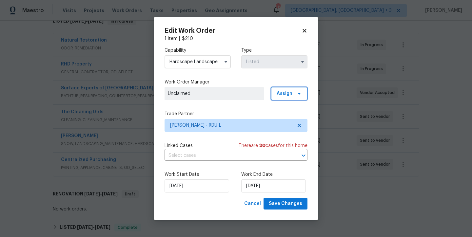
click at [282, 97] on span "Assign" at bounding box center [289, 93] width 36 height 13
click at [291, 111] on div "Assign to me" at bounding box center [290, 112] width 28 height 7
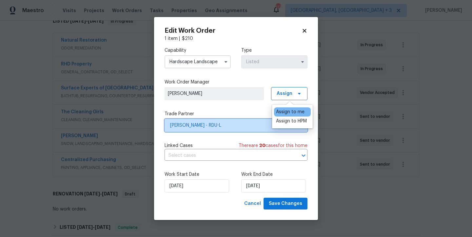
click at [219, 127] on span "[PERSON_NAME] - RDU-L" at bounding box center [231, 125] width 122 height 7
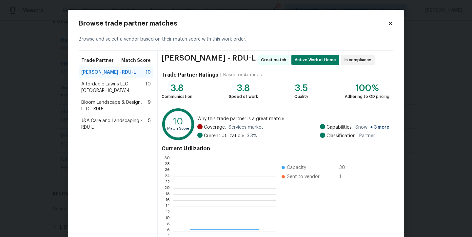
scroll to position [87, 98]
click at [109, 99] on span "Bloom Landscape & Design, LLC - RDU-L" at bounding box center [114, 105] width 66 height 13
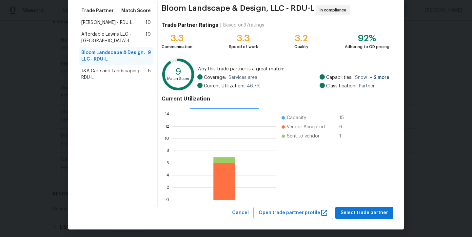
scroll to position [51, 0]
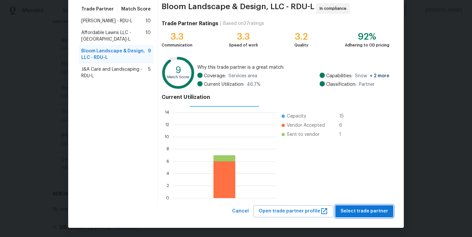
click at [361, 216] on button "Select trade partner" at bounding box center [364, 211] width 58 height 12
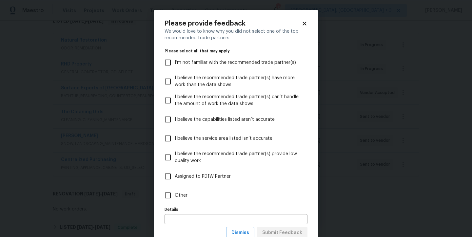
scroll to position [0, 0]
click at [166, 198] on input "Other" at bounding box center [168, 196] width 14 height 14
checkbox input "true"
click at [286, 232] on span "Submit Feedback" at bounding box center [282, 233] width 40 height 8
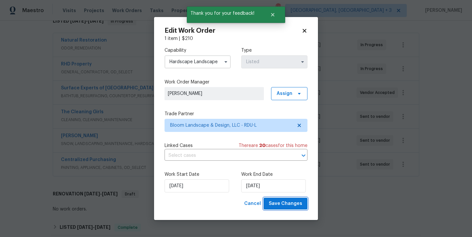
click at [290, 206] on span "Save Changes" at bounding box center [285, 204] width 33 height 8
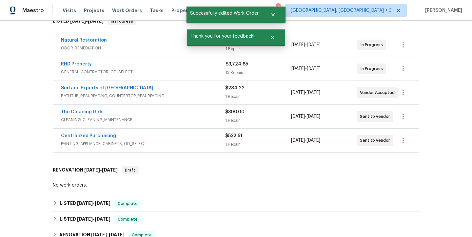
click at [440, 101] on div "Back to all projects [STREET_ADDRESS][PERSON_NAME] 3 Beds | 2 Baths | Total: 13…" at bounding box center [236, 129] width 472 height 216
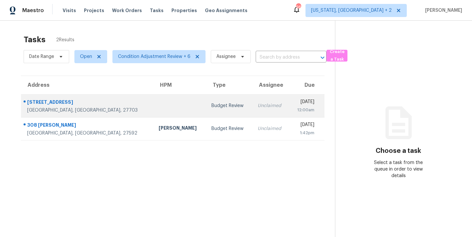
click at [211, 105] on div "Budget Review" at bounding box center [229, 105] width 36 height 7
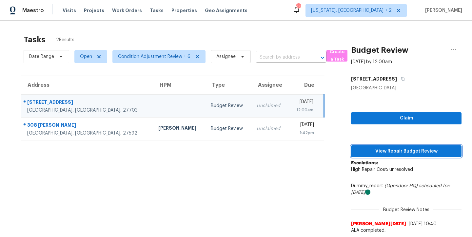
click at [419, 153] on span "View Repair Budget Review" at bounding box center [406, 151] width 100 height 8
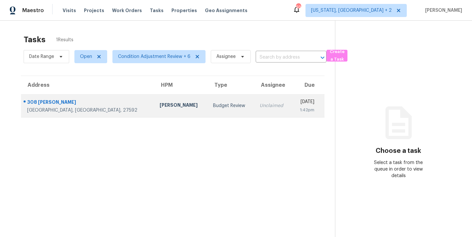
click at [213, 107] on div "Budget Review" at bounding box center [231, 105] width 36 height 7
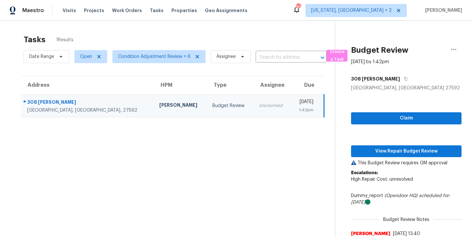
scroll to position [26, 0]
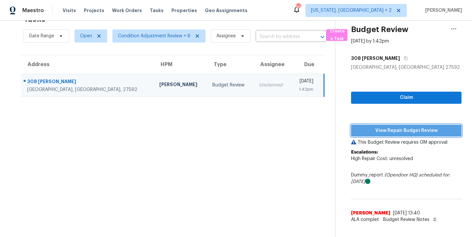
click at [394, 127] on span "View Repair Budget Review" at bounding box center [406, 131] width 100 height 8
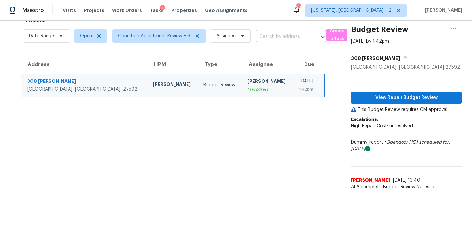
click at [288, 13] on div "Maestro Visits Projects Work Orders Tasks 1 Properties Geo Assignments 93 [US_S…" at bounding box center [236, 10] width 472 height 21
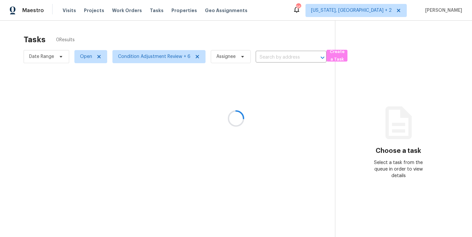
click at [222, 39] on div at bounding box center [236, 118] width 472 height 237
click at [261, 13] on div at bounding box center [236, 118] width 472 height 237
click at [265, 13] on div "Maestro Visits Projects Work Orders Tasks Properties Geo Assignments 95 Washing…" at bounding box center [236, 10] width 472 height 21
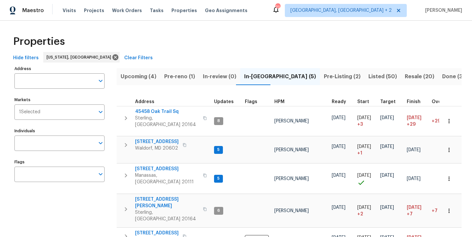
click at [190, 57] on div "Hide filters [US_STATE], [GEOGRAPHIC_DATA] Clear Filters" at bounding box center [235, 58] width 451 height 12
click at [275, 46] on div "Properties" at bounding box center [235, 41] width 451 height 21
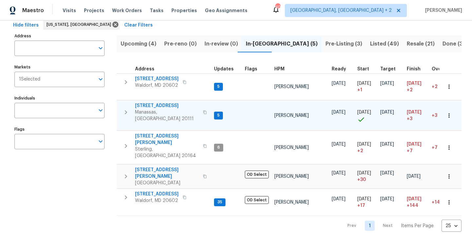
scroll to position [14, 0]
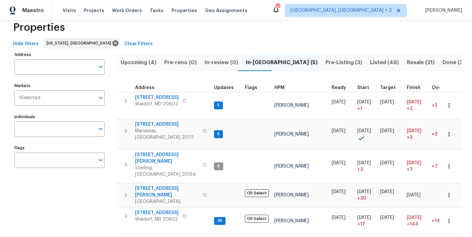
click at [321, 55] on button "Pre-Listing (3)" at bounding box center [343, 62] width 45 height 17
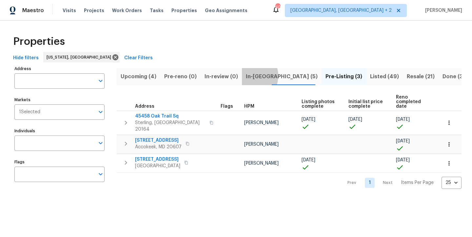
click at [246, 76] on span "In-reno (5)" at bounding box center [282, 76] width 72 height 9
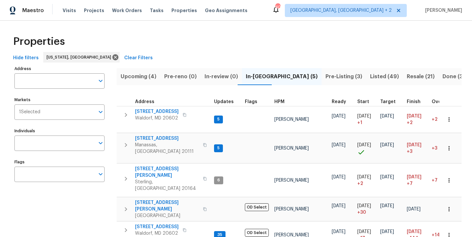
click at [370, 76] on span "Listed (49)" at bounding box center [384, 76] width 29 height 9
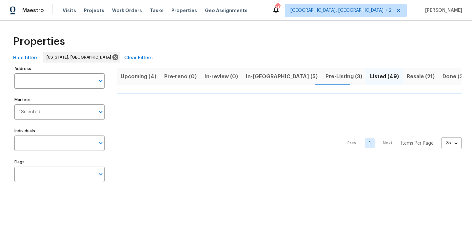
click at [143, 77] on span "Upcoming (4)" at bounding box center [139, 76] width 36 height 9
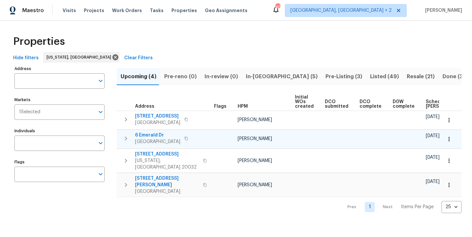
scroll to position [0, 77]
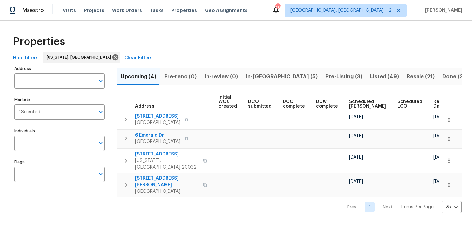
click at [433, 105] on span "Ready Date" at bounding box center [440, 104] width 14 height 9
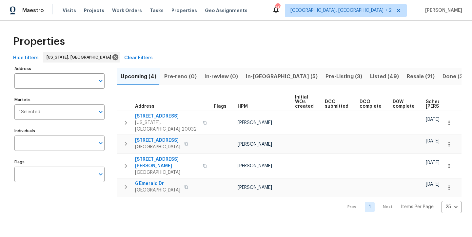
click at [257, 80] on span "In-reno (5)" at bounding box center [282, 76] width 72 height 9
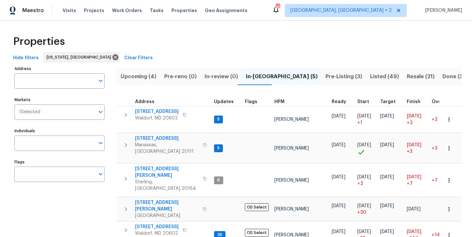
click at [370, 77] on span "Listed (49)" at bounding box center [384, 76] width 29 height 9
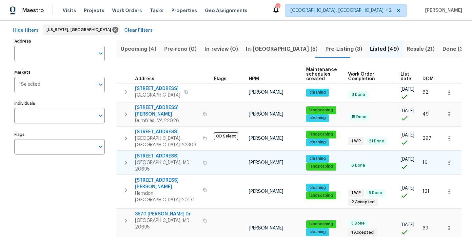
scroll to position [20, 0]
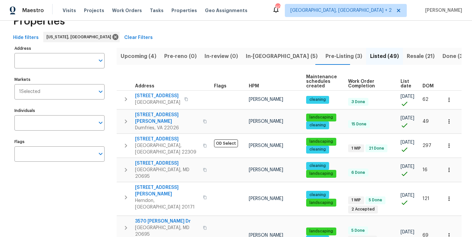
click at [254, 84] on span "HPM" at bounding box center [254, 86] width 10 height 5
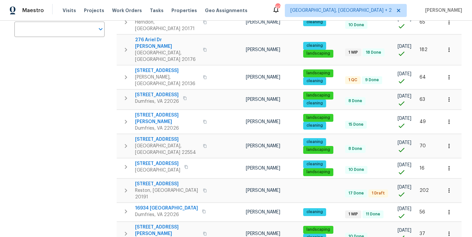
scroll to position [144, 0]
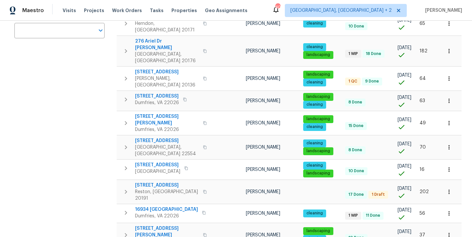
click at [256, 14] on div "Maestro Visits Projects Work Orders Tasks Properties Geo Assignments 40 Charles…" at bounding box center [236, 10] width 472 height 21
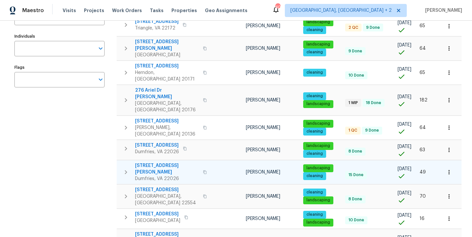
scroll to position [60, 0]
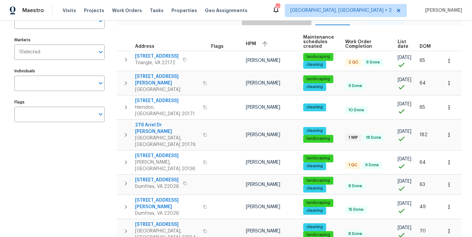
click at [270, 22] on button "In-reno (5)" at bounding box center [282, 16] width 80 height 17
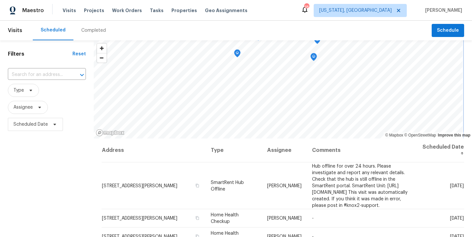
drag, startPoint x: 224, startPoint y: 108, endPoint x: 235, endPoint y: 56, distance: 53.9
click at [235, 56] on icon "Map marker" at bounding box center [237, 54] width 6 height 8
click at [234, 55] on icon "Map marker" at bounding box center [237, 54] width 6 height 8
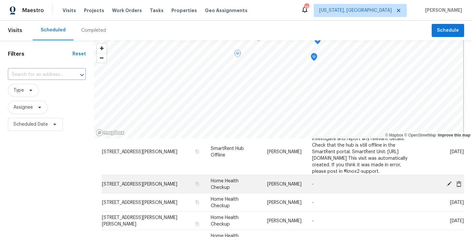
scroll to position [34, 0]
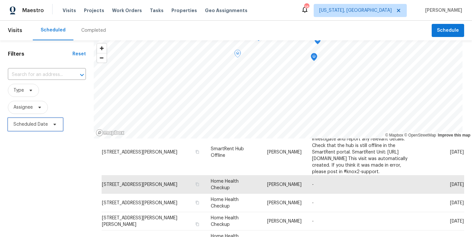
click at [60, 125] on span "Scheduled Date" at bounding box center [35, 124] width 55 height 13
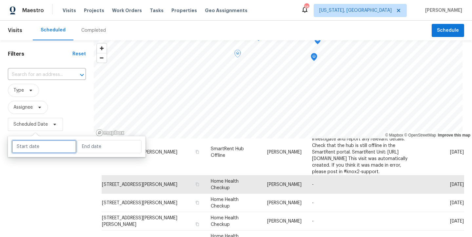
select select "8"
select select "2025"
select select "9"
select select "2025"
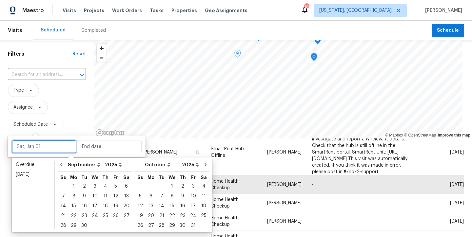
click at [54, 153] on input "text" at bounding box center [44, 146] width 65 height 13
type input "Thu, Sep 25"
click at [74, 214] on div "22" at bounding box center [73, 215] width 10 height 9
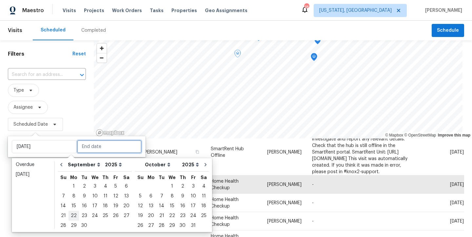
type input "[DATE]"
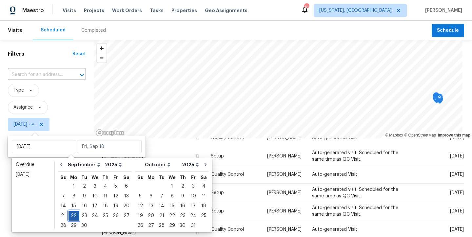
click at [74, 214] on div "22" at bounding box center [73, 215] width 10 height 9
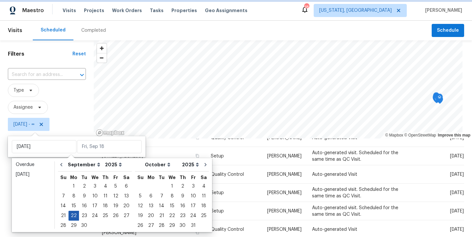
type input "[DATE]"
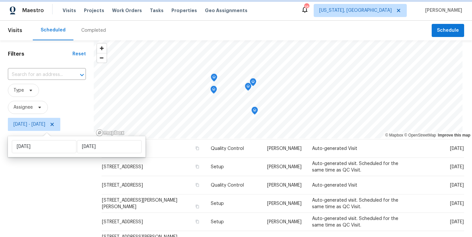
scroll to position [23, 0]
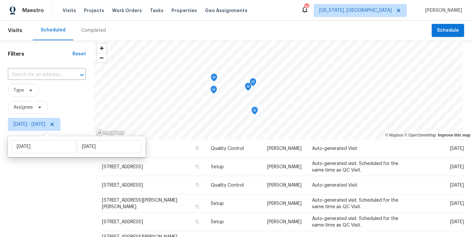
click at [38, 210] on div "Filters Reset ​ Type Assignee [DATE] - [DATE]" at bounding box center [47, 184] width 94 height 288
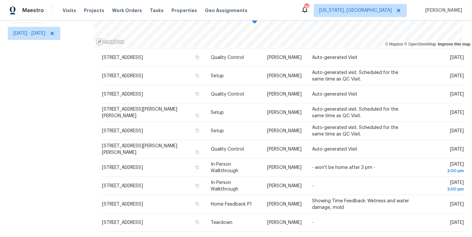
scroll to position [57, 0]
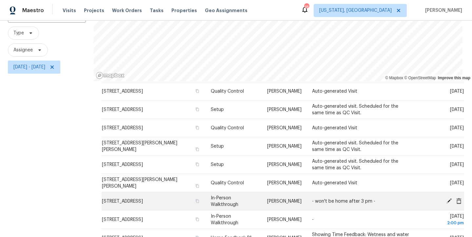
click at [446, 201] on icon at bounding box center [448, 200] width 5 height 5
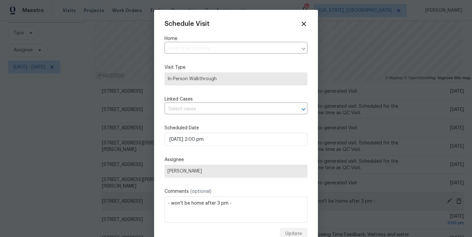
type input "8600 Mallard Vw, Fairfax Station, VA 22039"
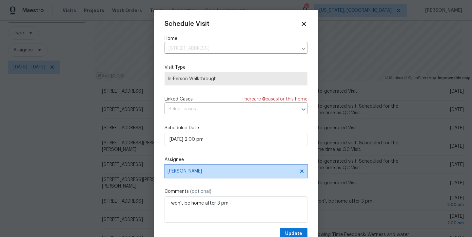
click at [201, 171] on span "Anthony Andreala" at bounding box center [231, 171] width 128 height 5
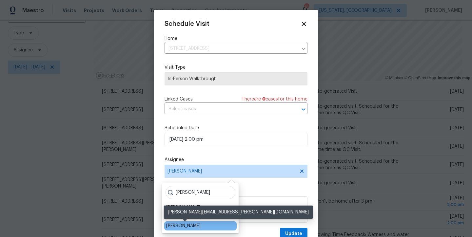
type input "chris"
click at [194, 224] on div "[PERSON_NAME]" at bounding box center [183, 226] width 34 height 7
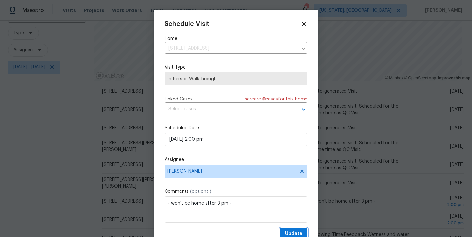
click at [286, 232] on span "Update" at bounding box center [293, 234] width 17 height 8
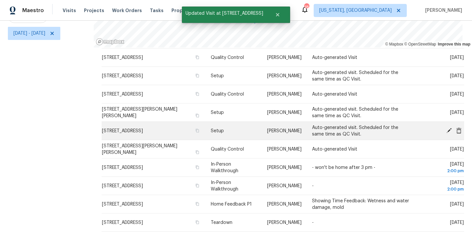
scroll to position [96, 0]
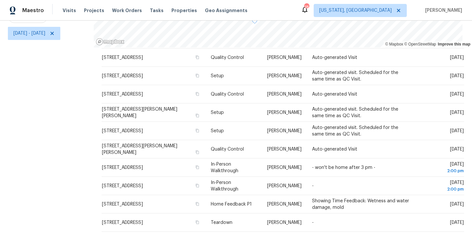
click at [25, 154] on div "Filters Reset ​ Type Assignee [DATE] - [DATE]" at bounding box center [47, 93] width 94 height 288
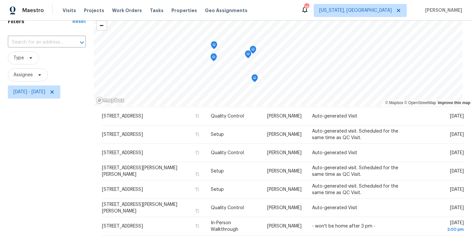
scroll to position [27, 0]
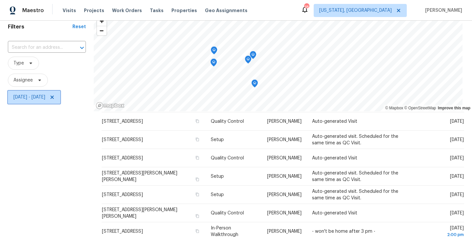
click at [54, 98] on icon at bounding box center [51, 97] width 3 height 3
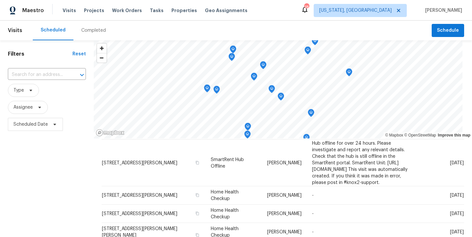
click at [78, 169] on div "Filters Reset ​ Type Assignee Scheduled Date" at bounding box center [47, 184] width 94 height 288
click at [300, 18] on div "Maestro Visits Projects Work Orders Tasks Properties Geo Assignments 18 Washing…" at bounding box center [236, 10] width 472 height 21
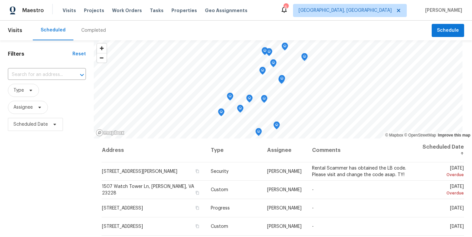
scroll to position [96, 0]
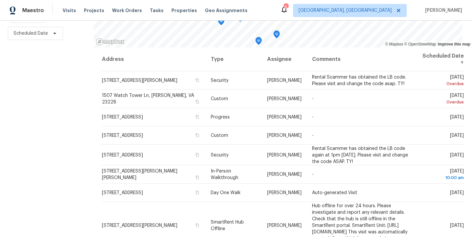
click at [65, 106] on div "Filters Reset ​ Type Assignee Scheduled Date" at bounding box center [47, 93] width 94 height 288
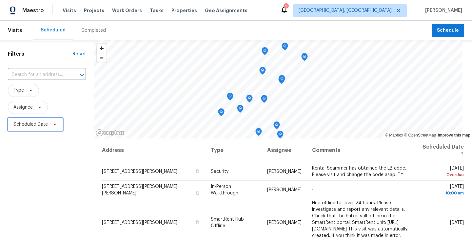
click at [37, 128] on span "Scheduled Date" at bounding box center [35, 124] width 55 height 13
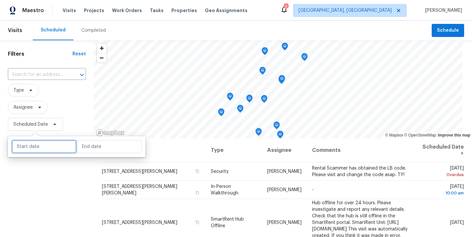
click at [40, 143] on input "text" at bounding box center [44, 146] width 65 height 13
select select "8"
select select "2025"
select select "9"
select select "2025"
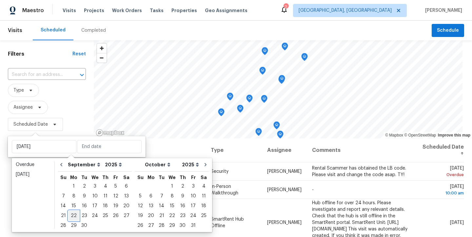
click at [71, 217] on div "22" at bounding box center [73, 215] width 10 height 9
type input "[DATE]"
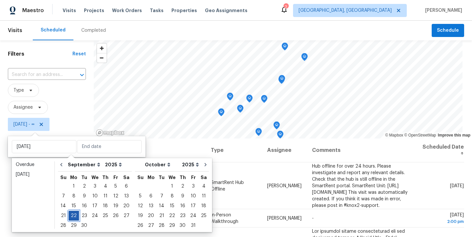
click at [73, 216] on div "22" at bounding box center [73, 215] width 10 height 9
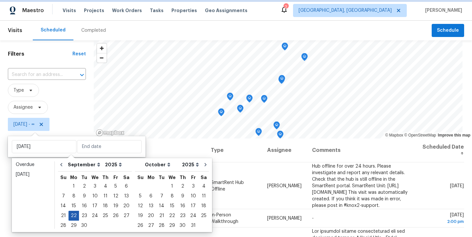
type input "[DATE]"
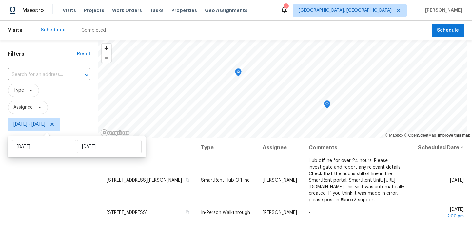
click at [18, 196] on div "Filters Reset ​ Type Assignee [DATE] - [DATE]" at bounding box center [49, 184] width 98 height 288
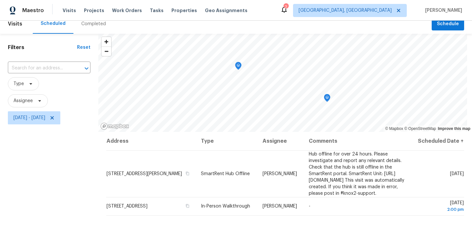
scroll to position [6, 0]
click at [55, 118] on icon at bounding box center [51, 118] width 5 height 5
